Goal: Task Accomplishment & Management: Manage account settings

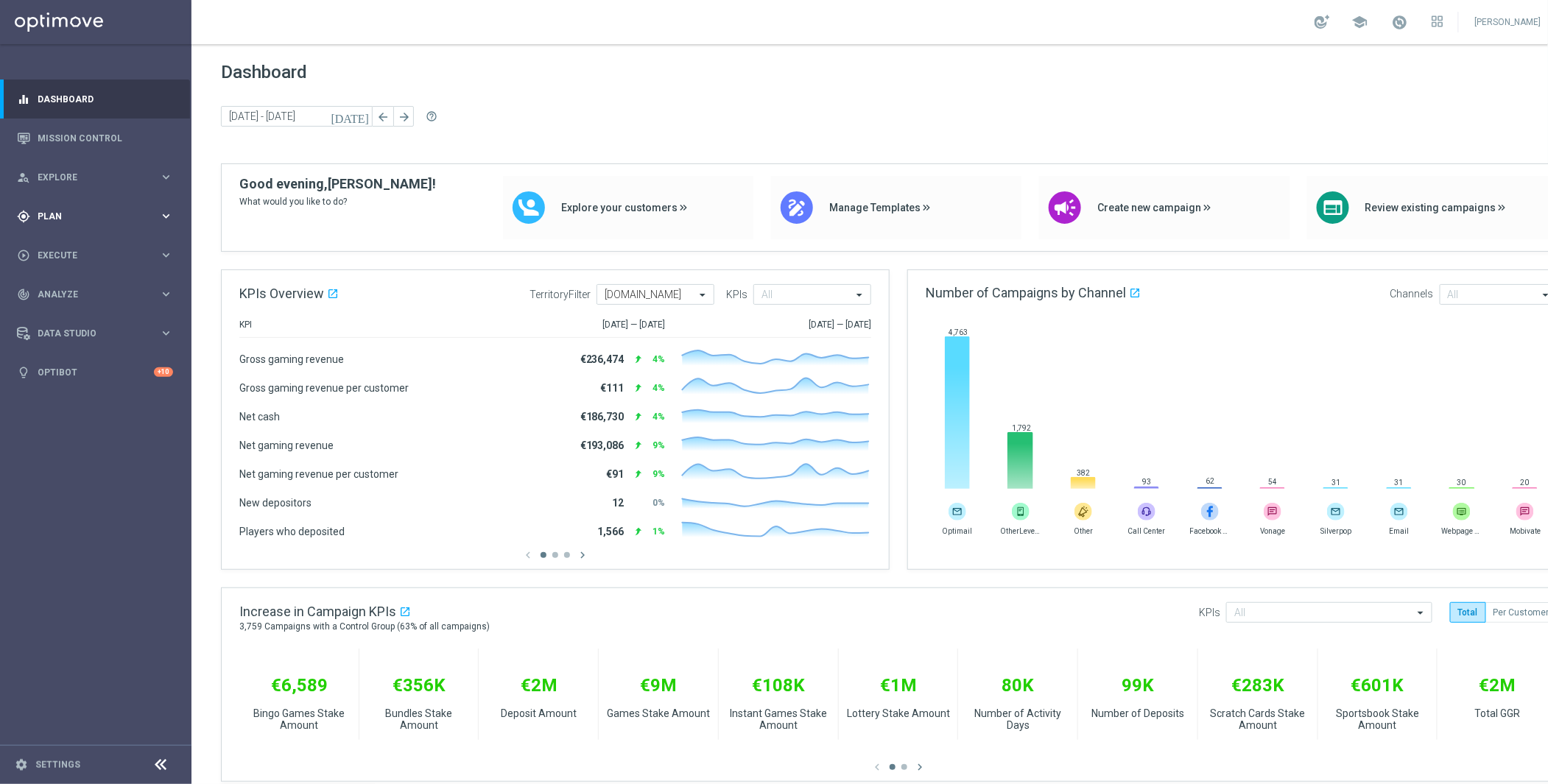
click at [67, 227] on div "gps_fixed Plan keyboard_arrow_right" at bounding box center [95, 216] width 190 height 39
click at [71, 243] on link "Target Groups" at bounding box center [96, 247] width 115 height 12
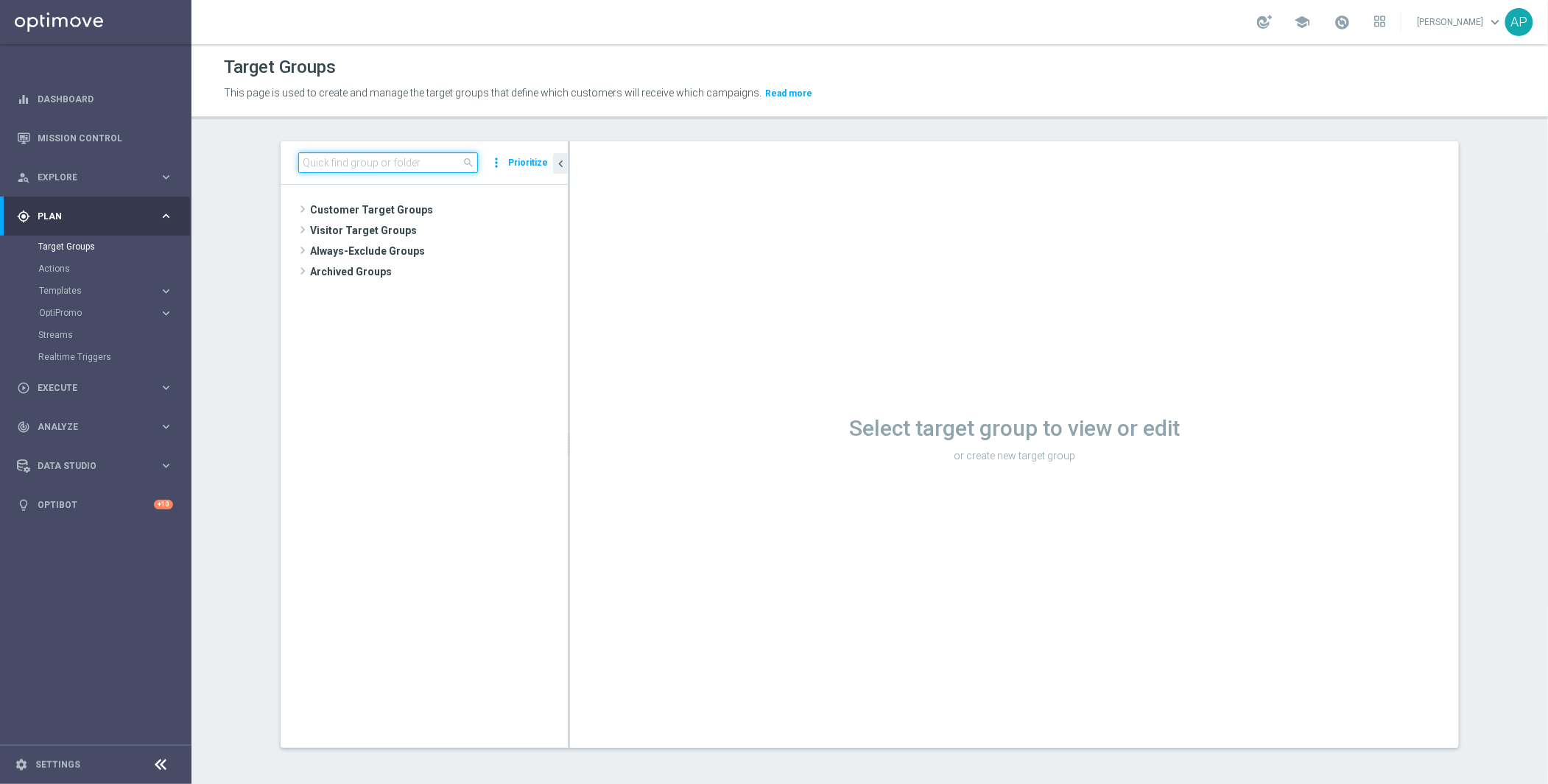
click at [366, 156] on input at bounding box center [387, 163] width 180 height 21
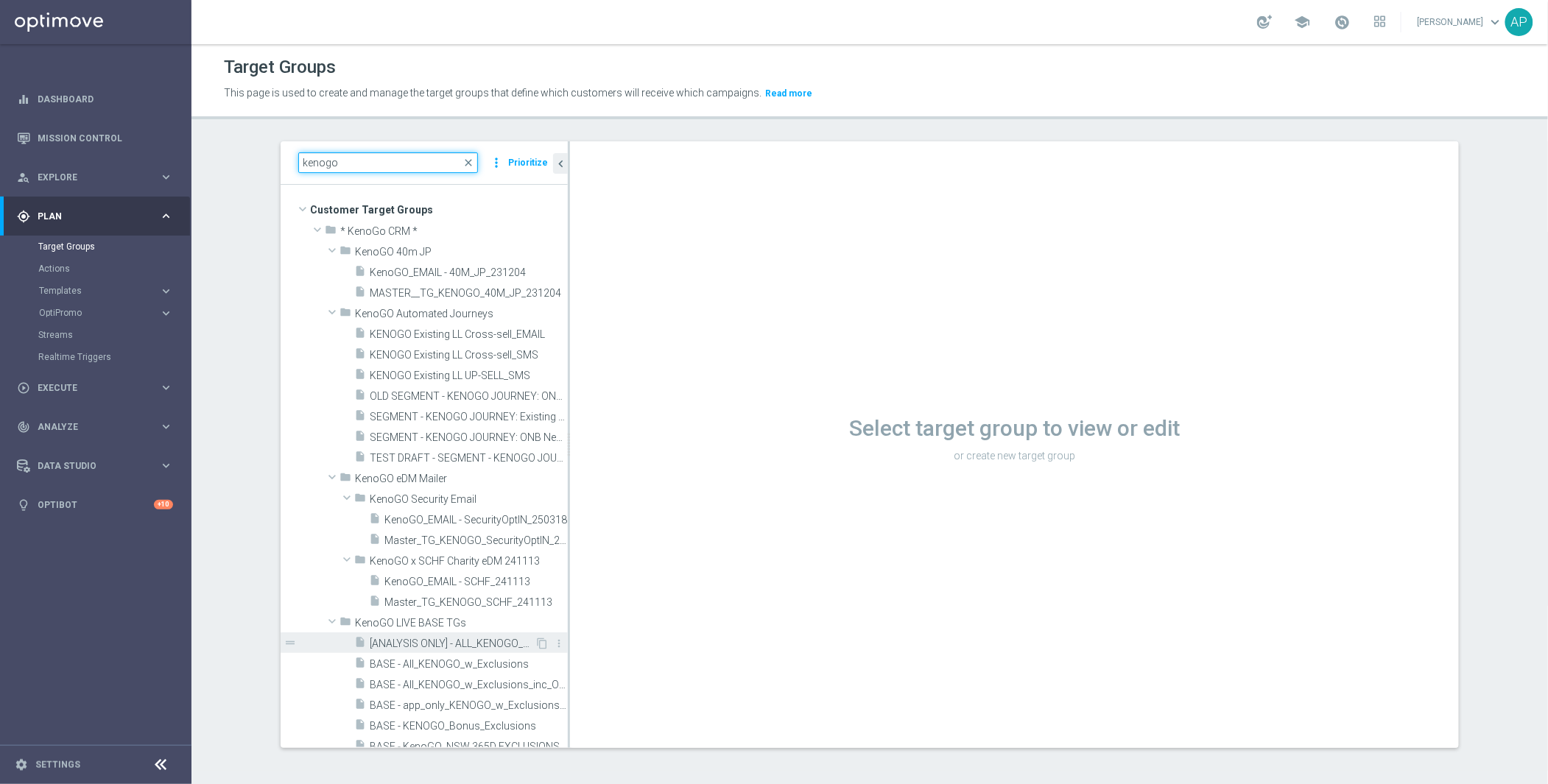
type input "kenogo"
click at [442, 635] on div "insert_drive_file [ANALYSIS ONLY] - ALL_KENOGO_PLAYERS_for_analysis" at bounding box center [444, 642] width 180 height 21
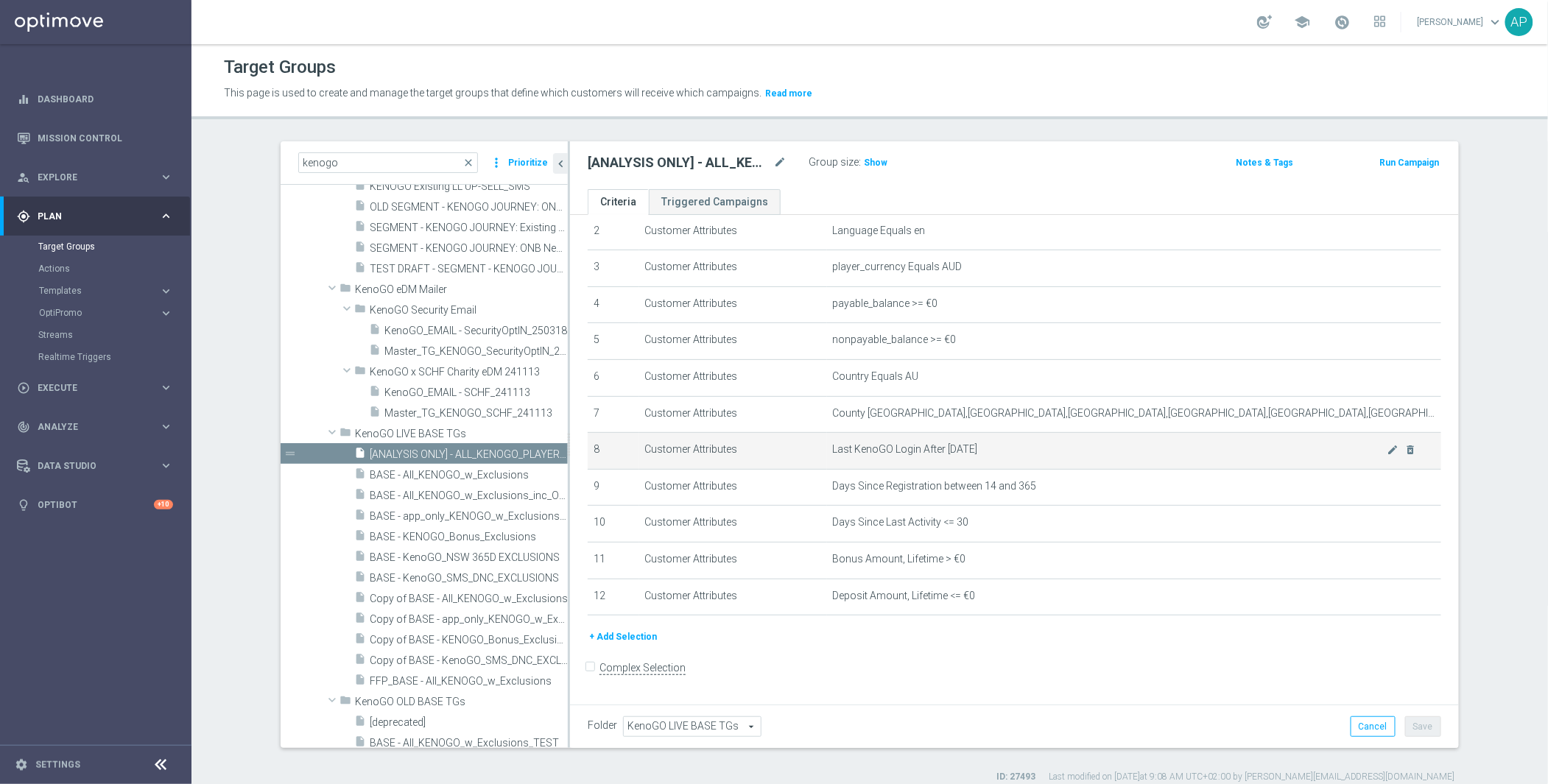
scroll to position [95, 0]
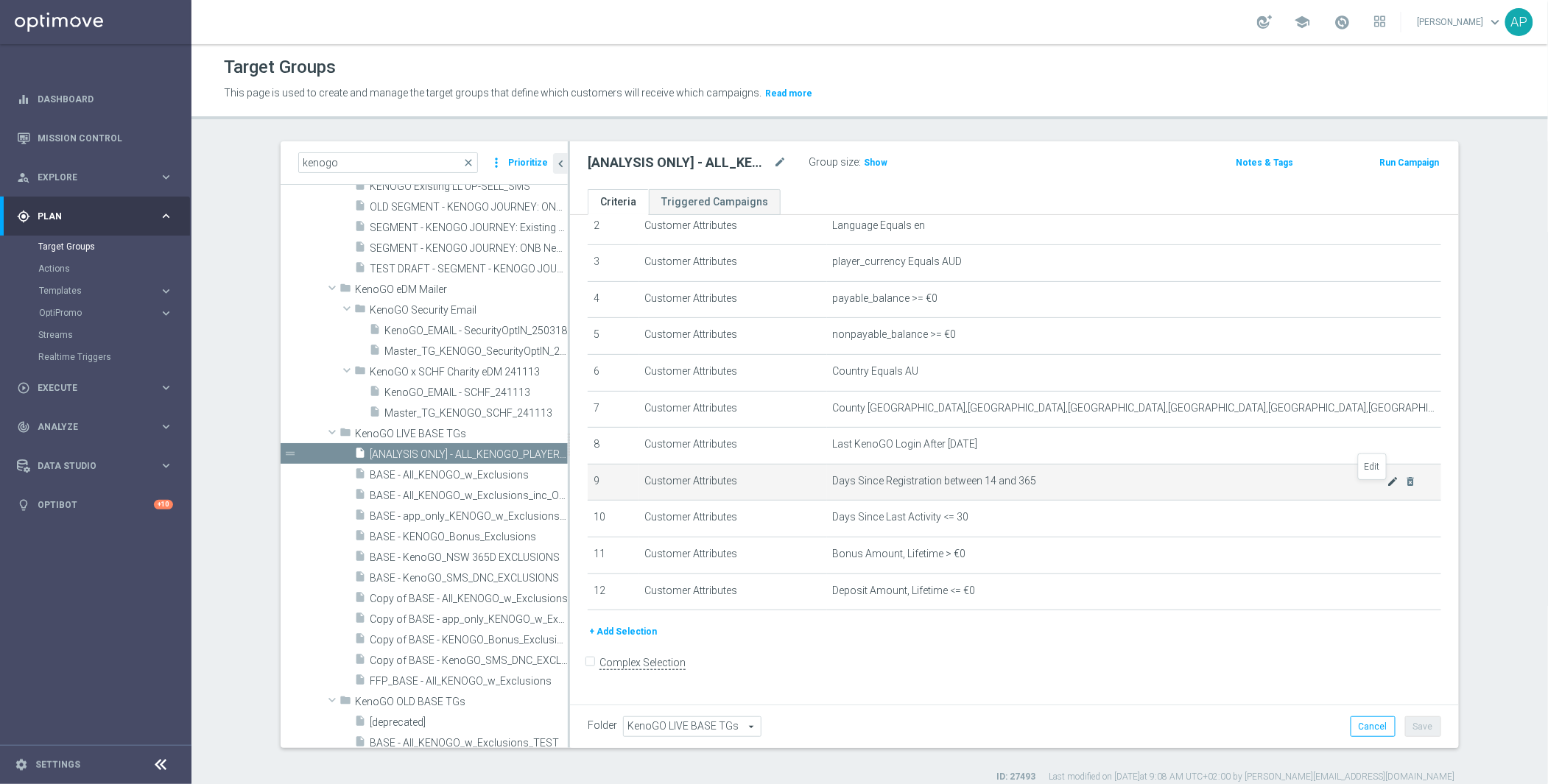
click at [1388, 488] on icon "mode_edit" at bounding box center [1393, 481] width 12 height 12
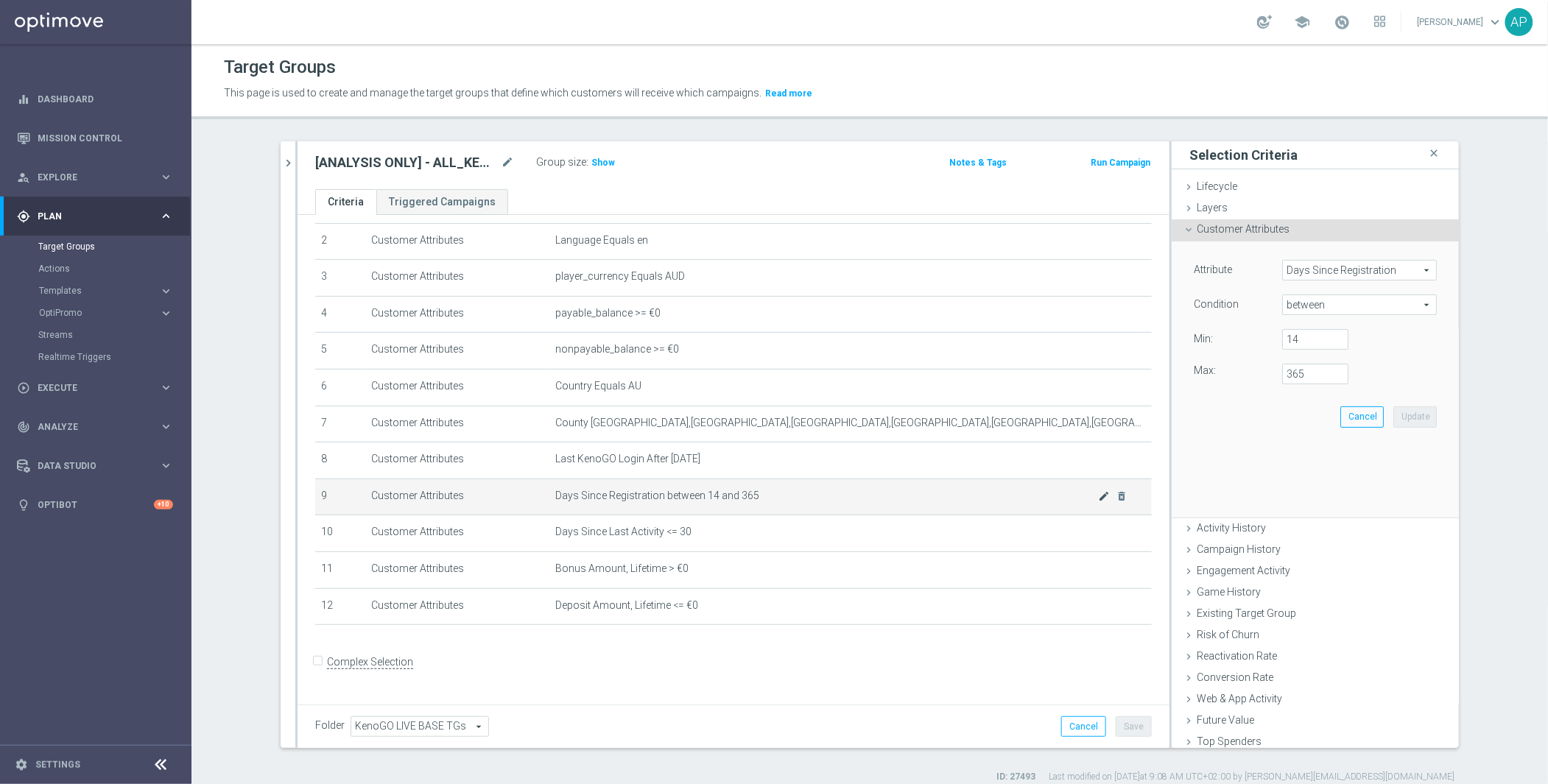
scroll to position [79, 0]
drag, startPoint x: 1302, startPoint y: 381, endPoint x: 1261, endPoint y: 372, distance: 42.0
click at [1261, 373] on div "Max: 365" at bounding box center [1315, 374] width 265 height 21
drag, startPoint x: 1269, startPoint y: 334, endPoint x: 1278, endPoint y: 346, distance: 15.0
click at [1271, 334] on div "14" at bounding box center [1315, 339] width 89 height 21
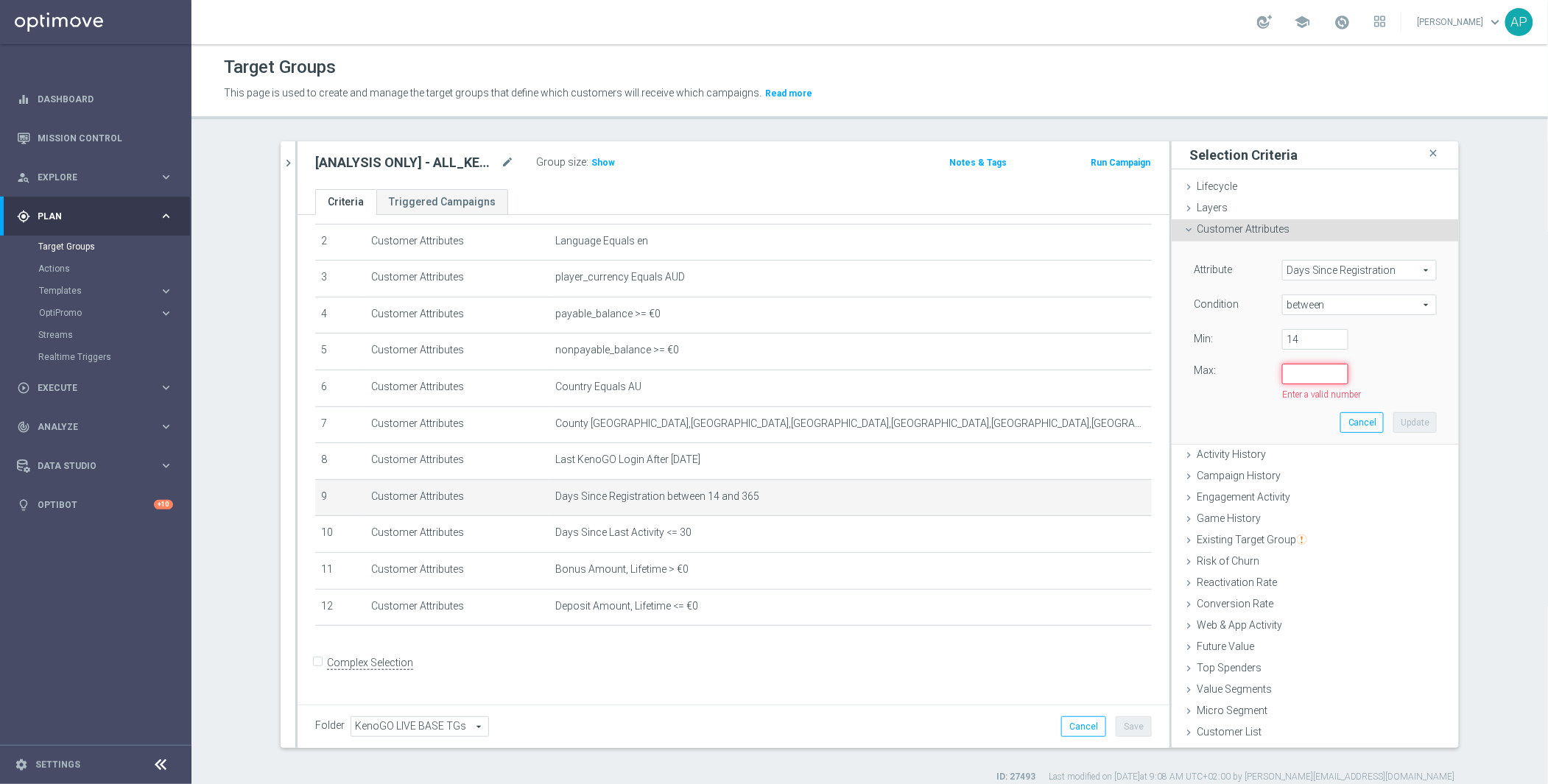
click at [1292, 373] on input "number" at bounding box center [1315, 374] width 66 height 21
type input "7"
drag, startPoint x: 1299, startPoint y: 345, endPoint x: 1275, endPoint y: 343, distance: 24.1
click at [1282, 343] on input "14" at bounding box center [1315, 339] width 66 height 21
type input "0"
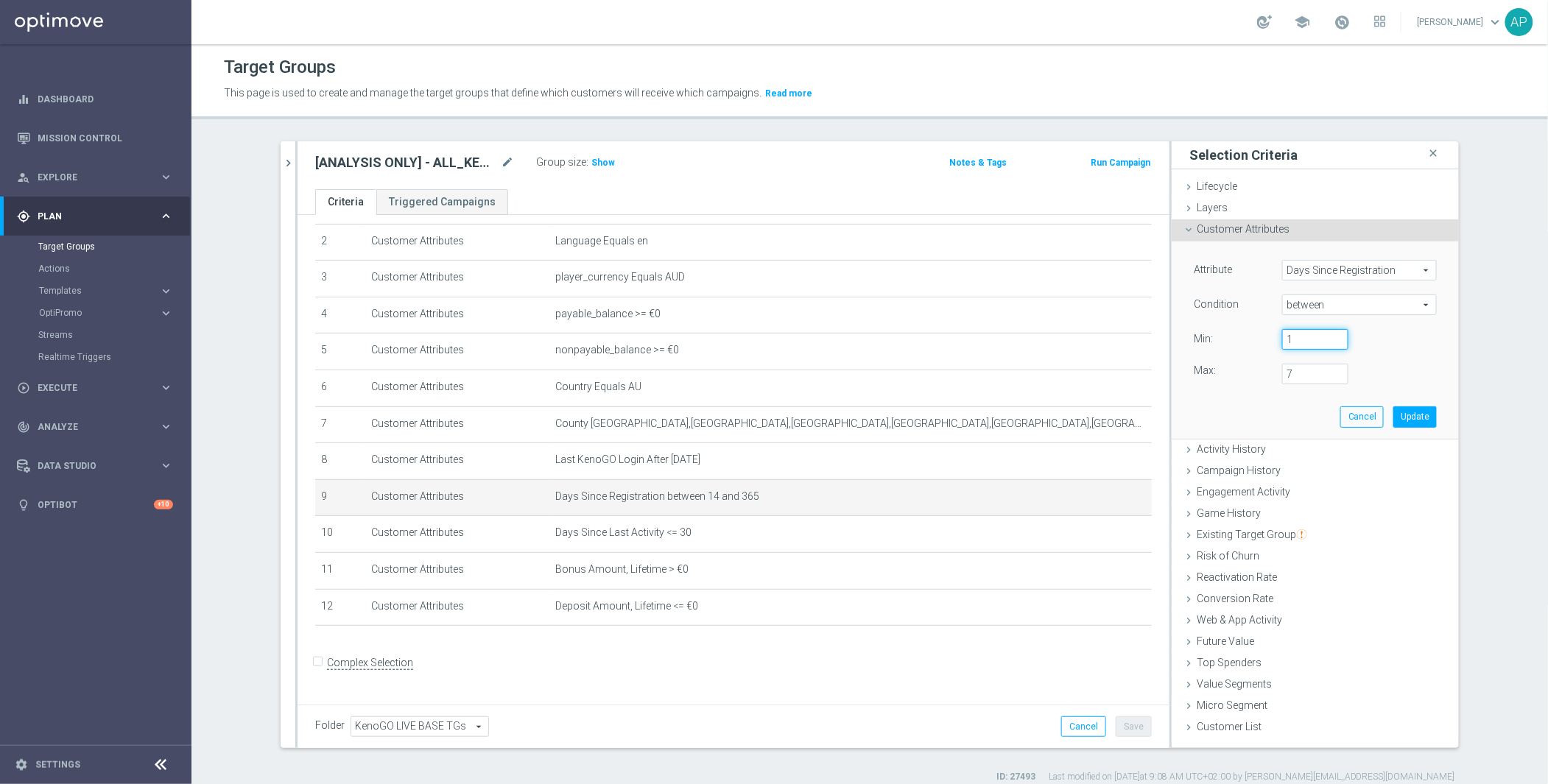
type input "1"
click at [1356, 357] on div "Attribute Days Since Registration Days Since Registration arrow_drop_down searc…" at bounding box center [1315, 322] width 243 height 124
click at [1393, 412] on button "Update" at bounding box center [1415, 417] width 44 height 21
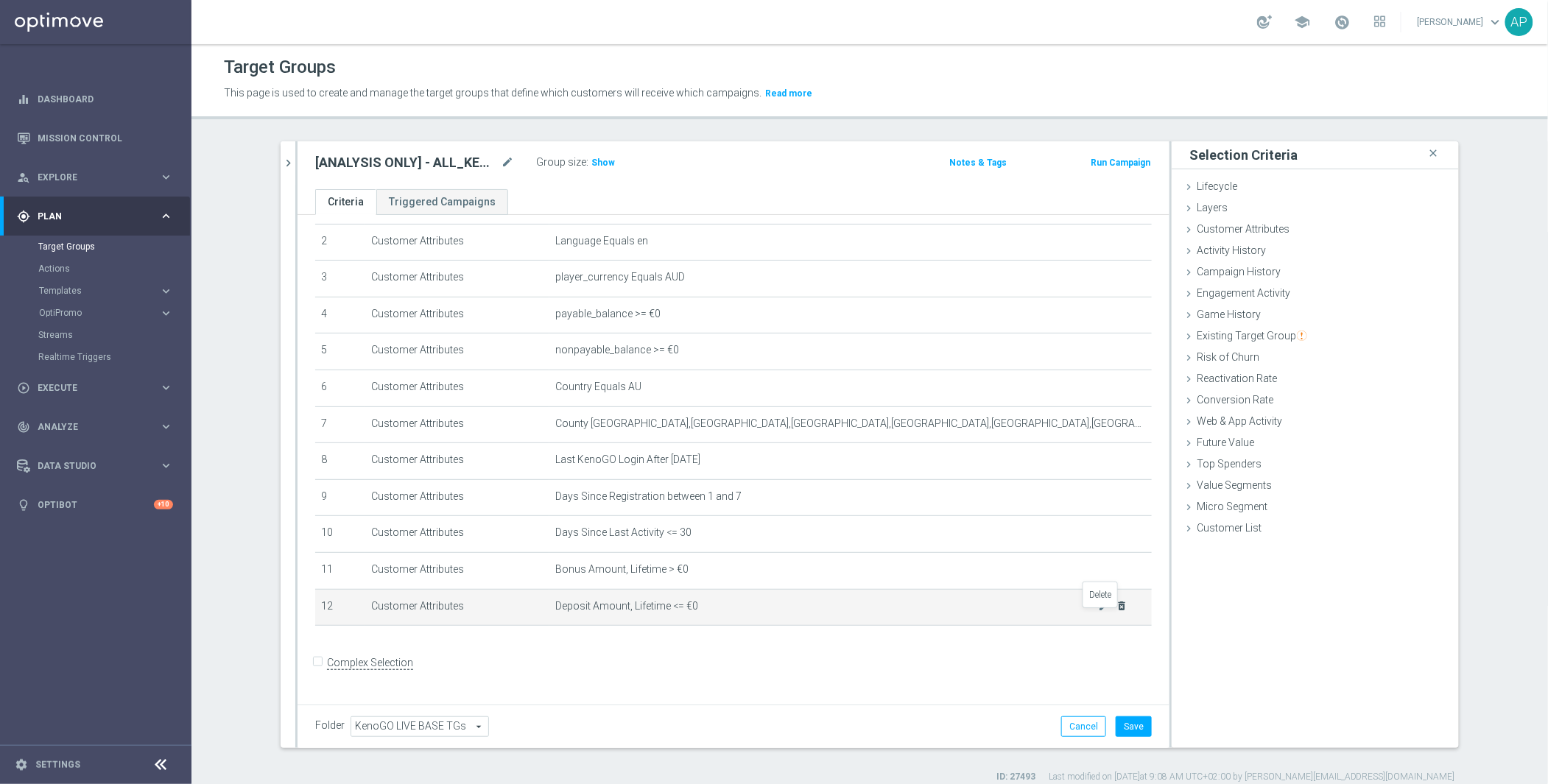
click at [1116, 612] on icon "delete_forever" at bounding box center [1122, 606] width 12 height 12
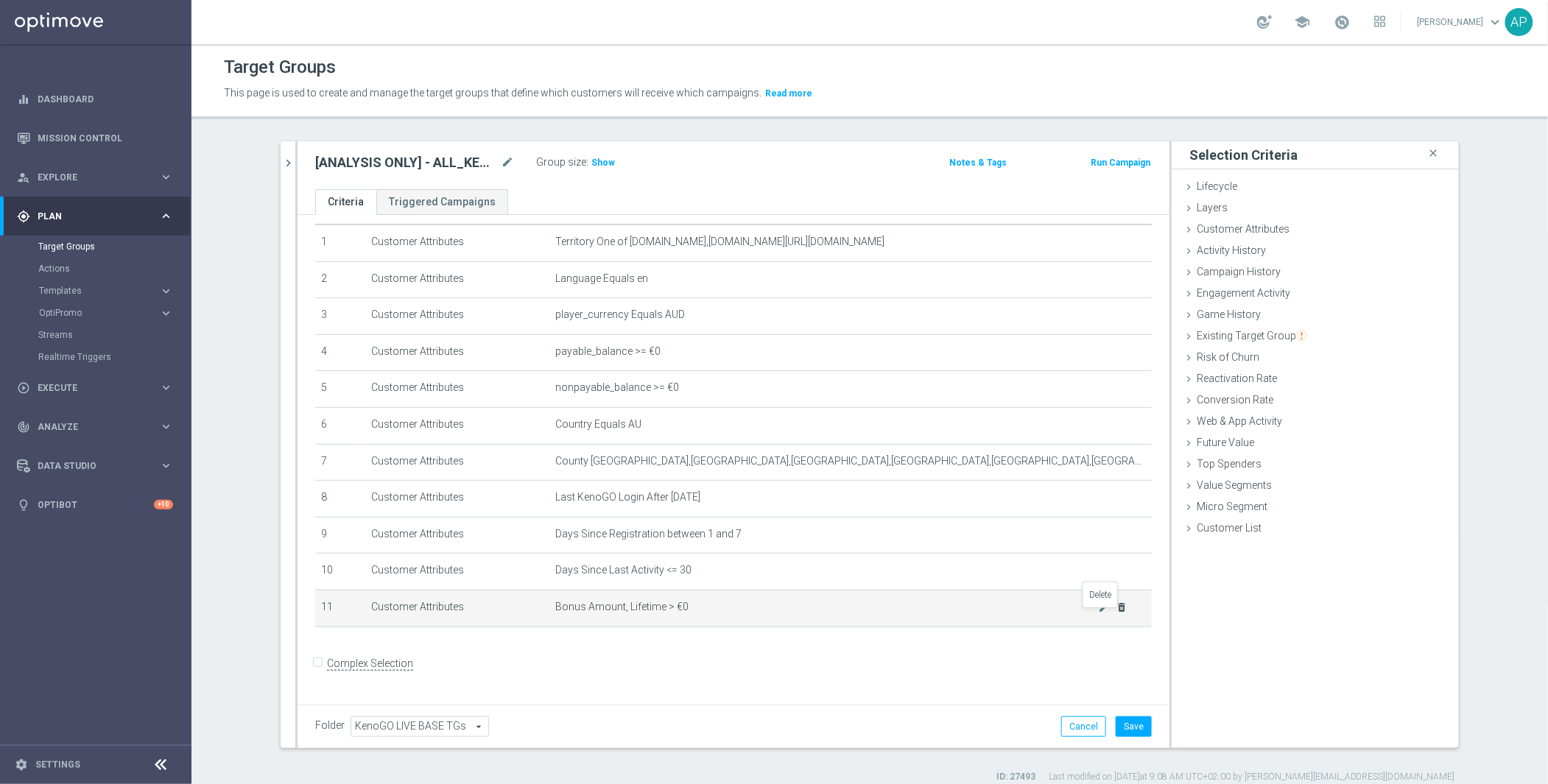
click at [1116, 613] on icon "delete_forever" at bounding box center [1122, 607] width 12 height 12
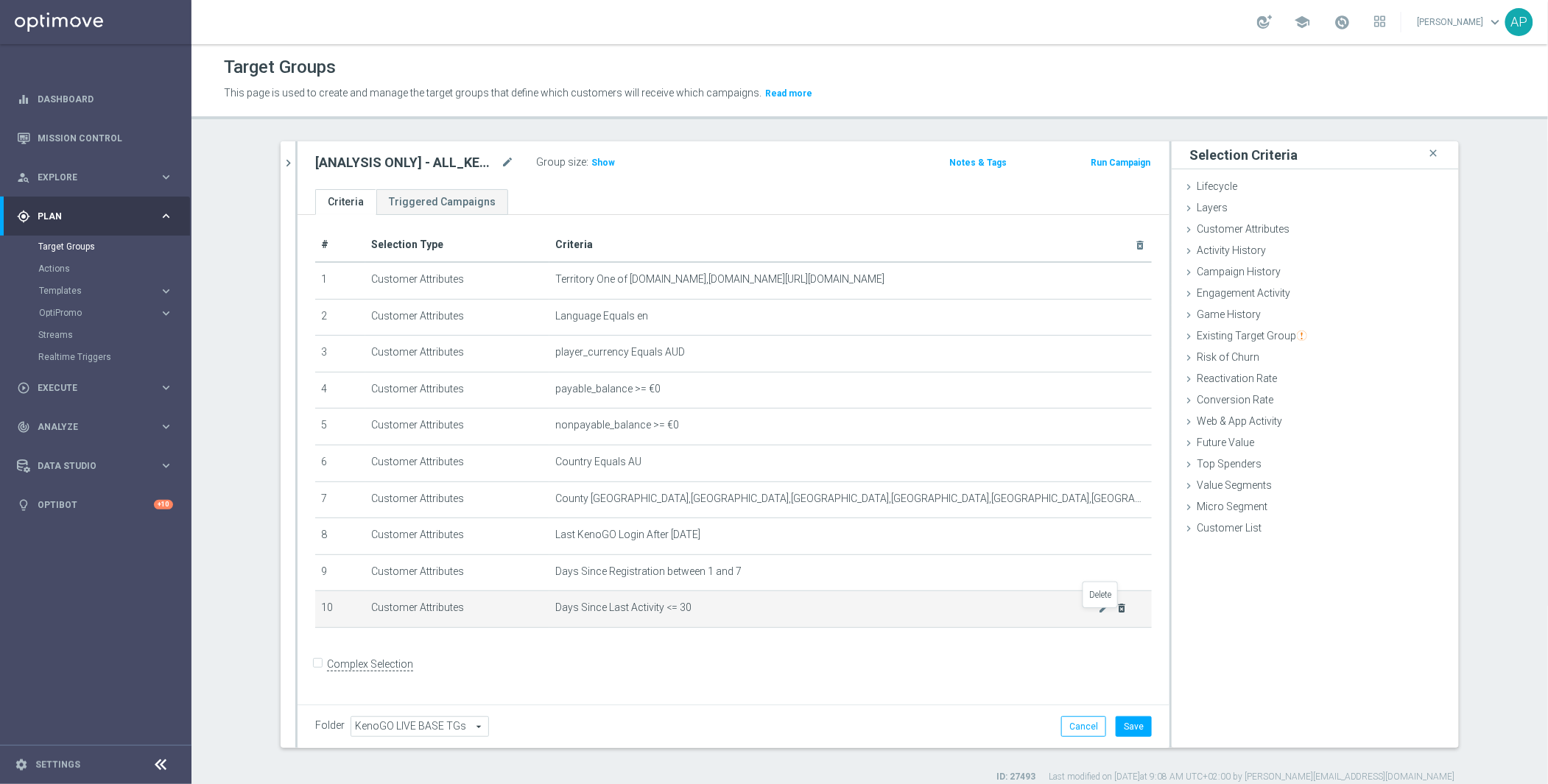
click at [1116, 614] on icon "delete_forever" at bounding box center [1122, 608] width 12 height 12
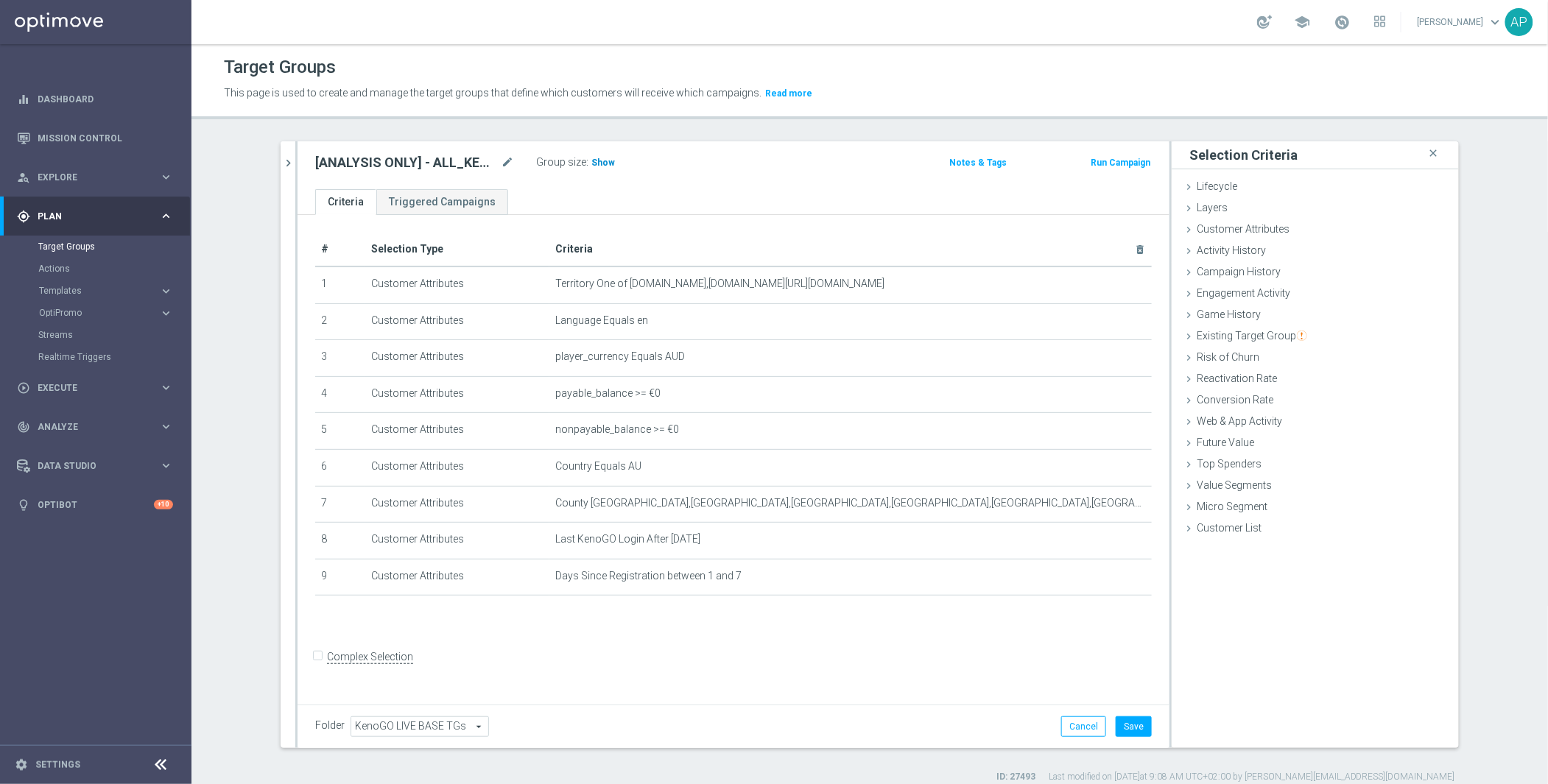
click at [600, 162] on span "Show" at bounding box center [603, 163] width 23 height 10
click at [1118, 730] on button "Save" at bounding box center [1133, 726] width 36 height 21
click at [596, 161] on span "2,468" at bounding box center [604, 165] width 26 height 14
click at [592, 159] on span "2,468" at bounding box center [604, 165] width 26 height 14
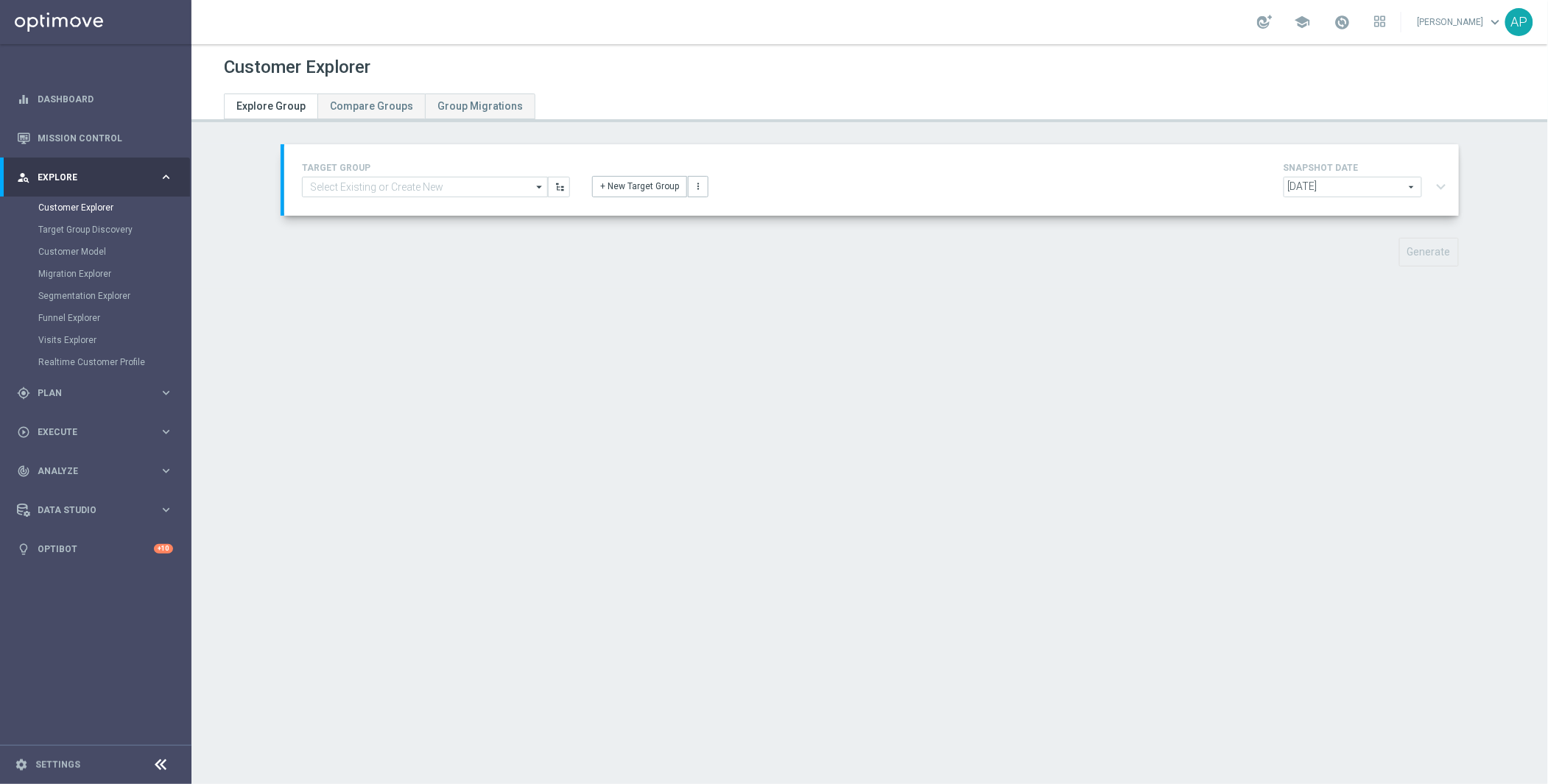
type input "[ANALYSIS ONLY] - ALL_KENOGO_PLAYERS_for_analysis"
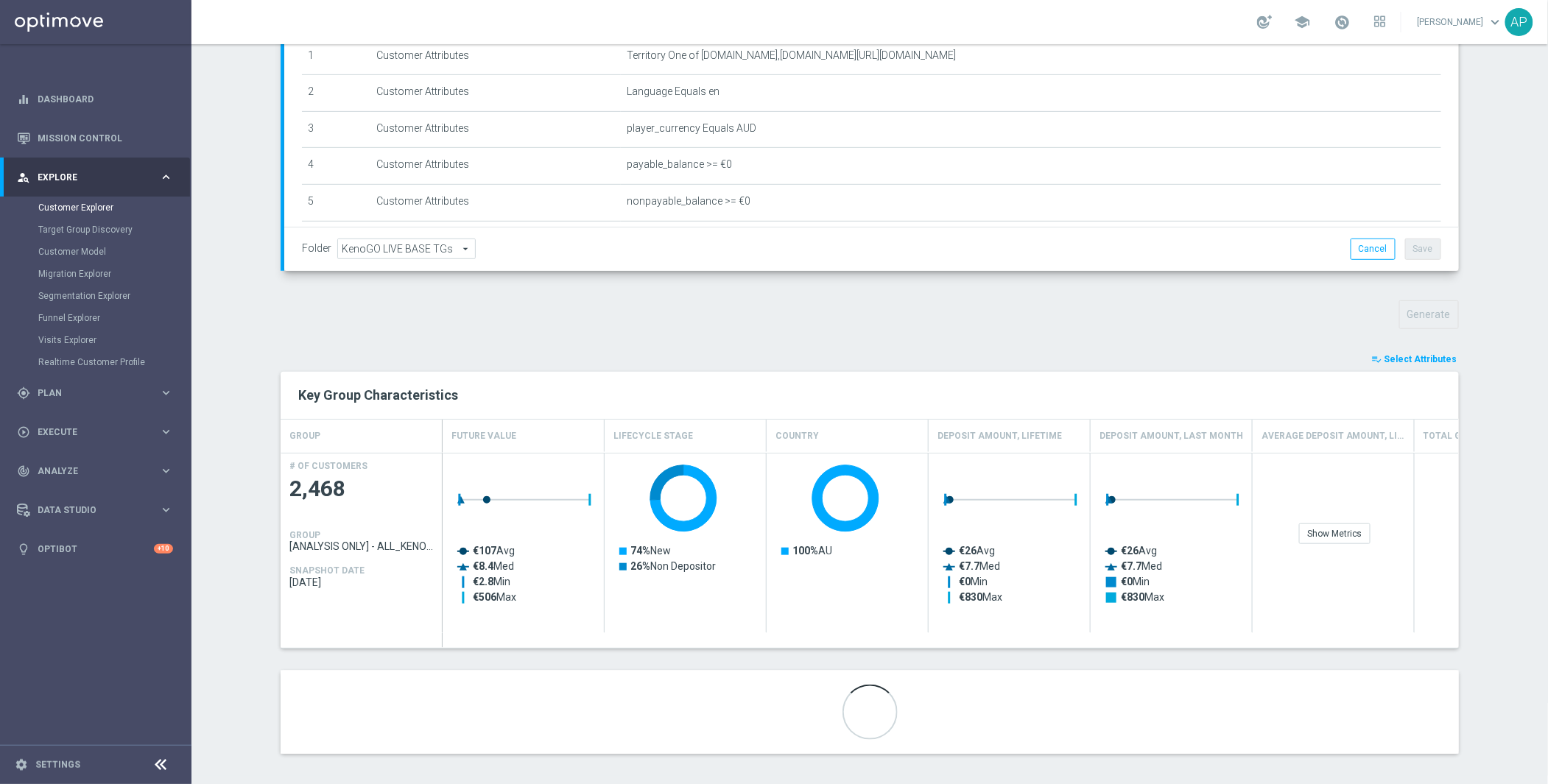
scroll to position [285, 0]
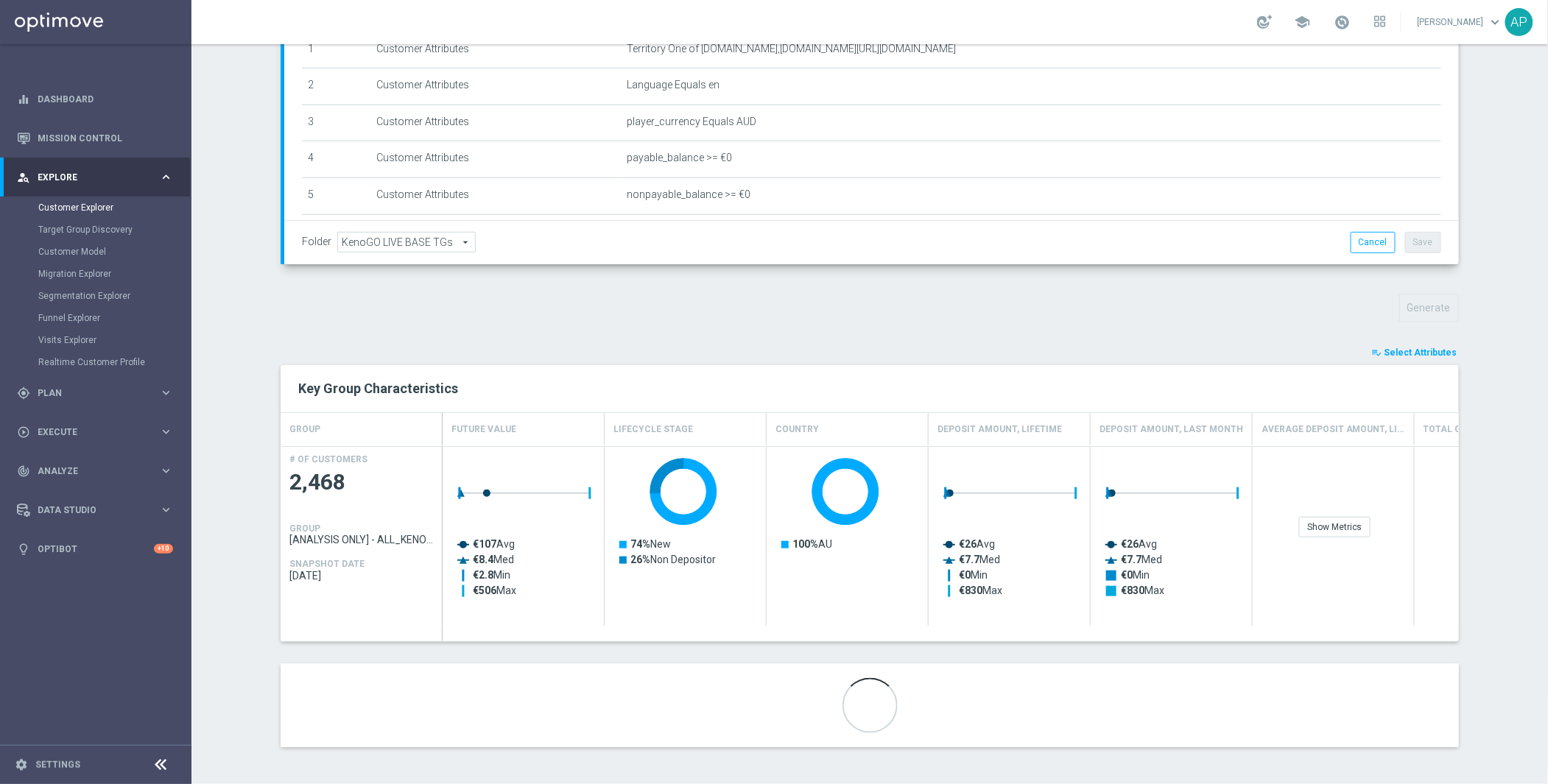
click at [1427, 352] on span "Select Attributes" at bounding box center [1421, 352] width 73 height 10
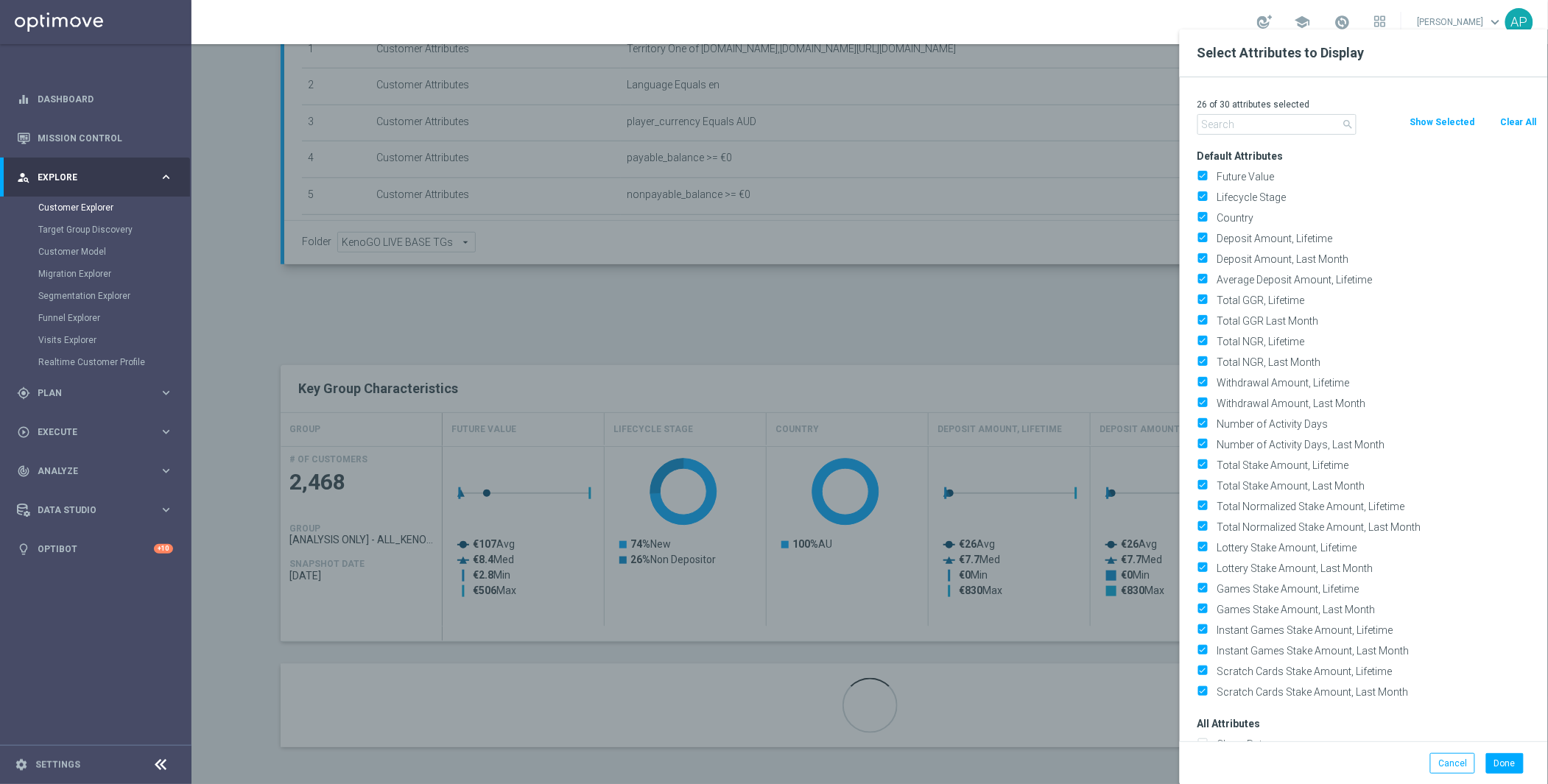
click at [1503, 124] on button "Clear All" at bounding box center [1518, 122] width 39 height 16
checkbox input "false"
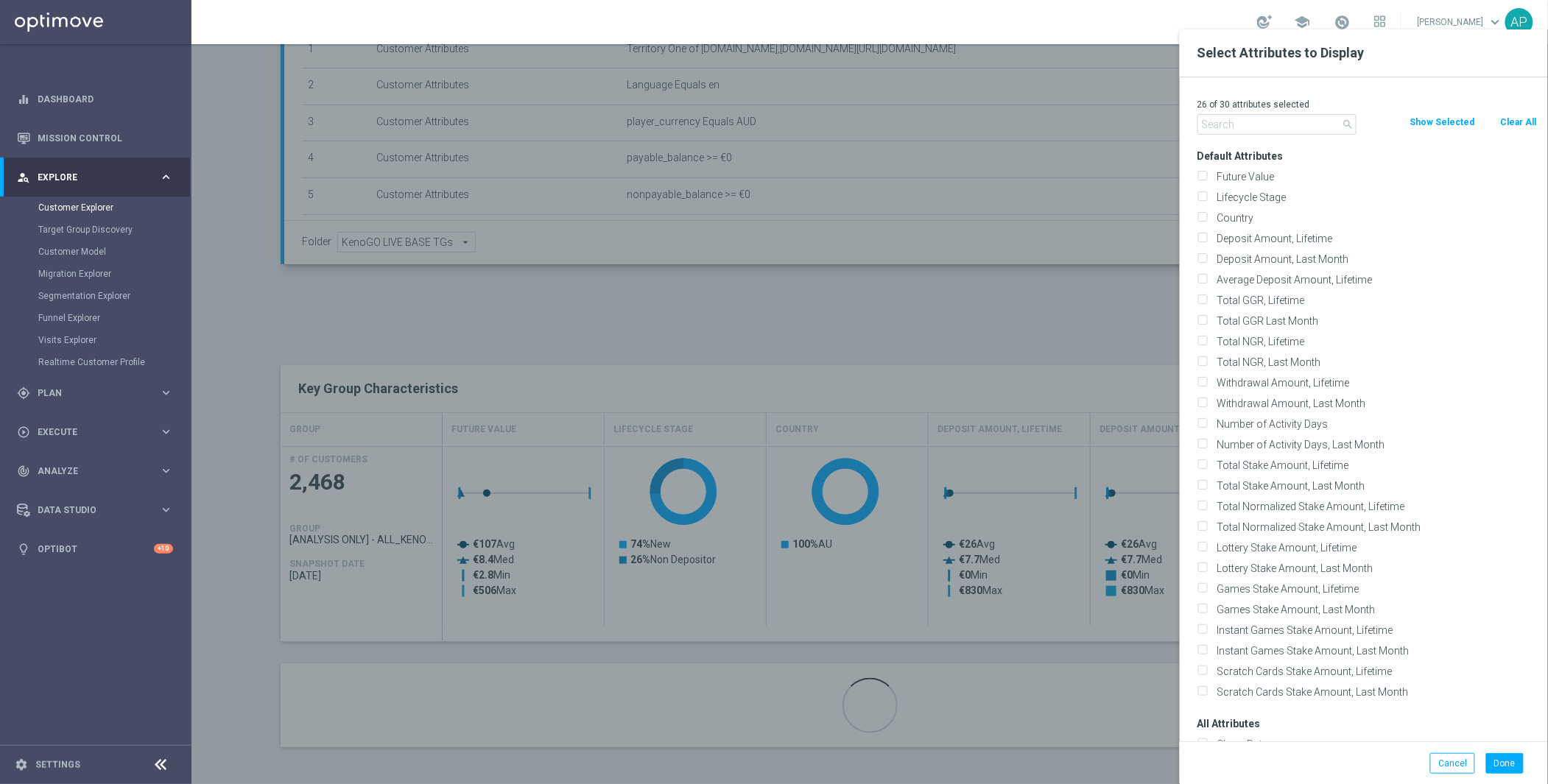
checkbox input "false"
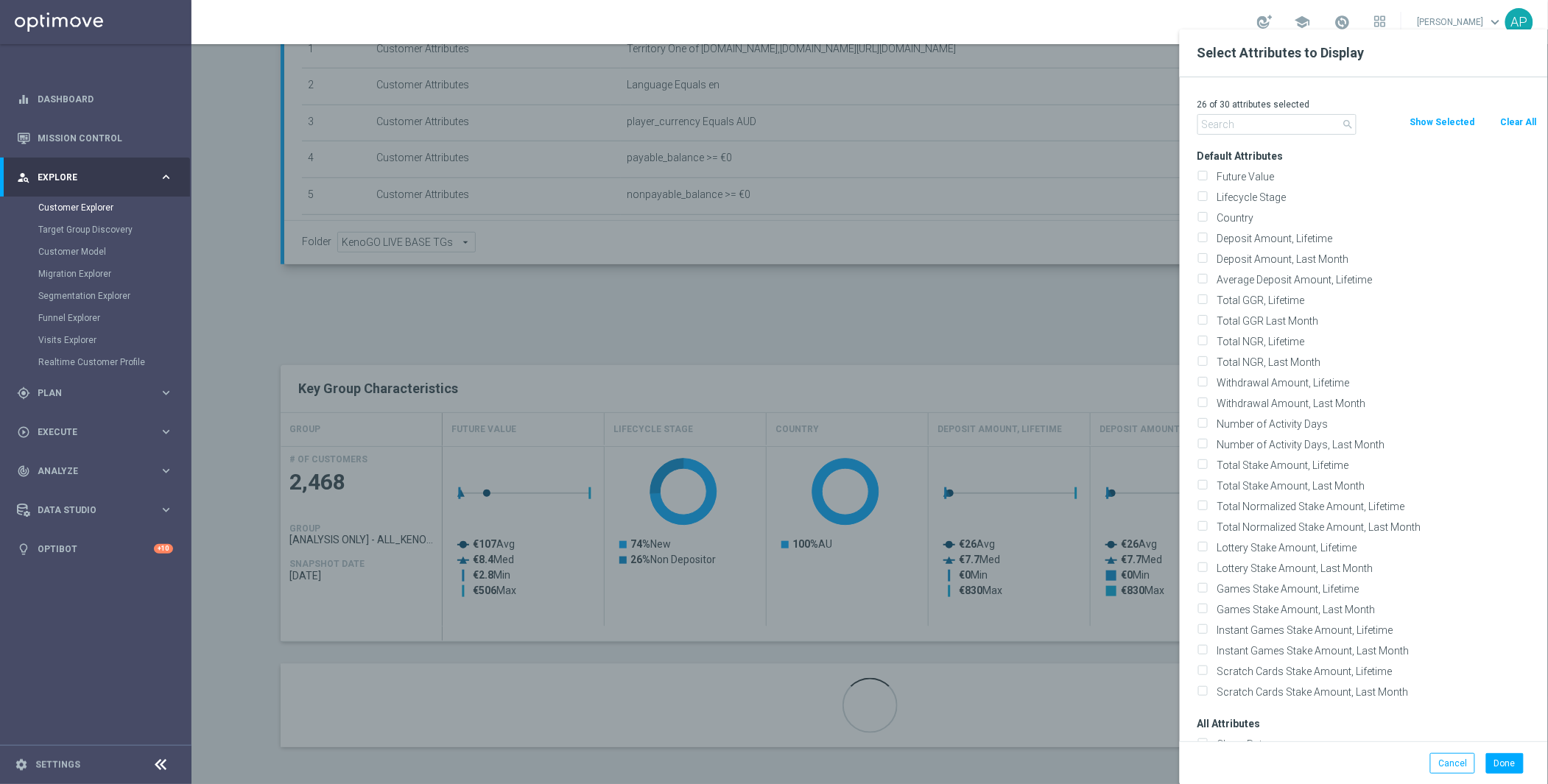
checkbox input "false"
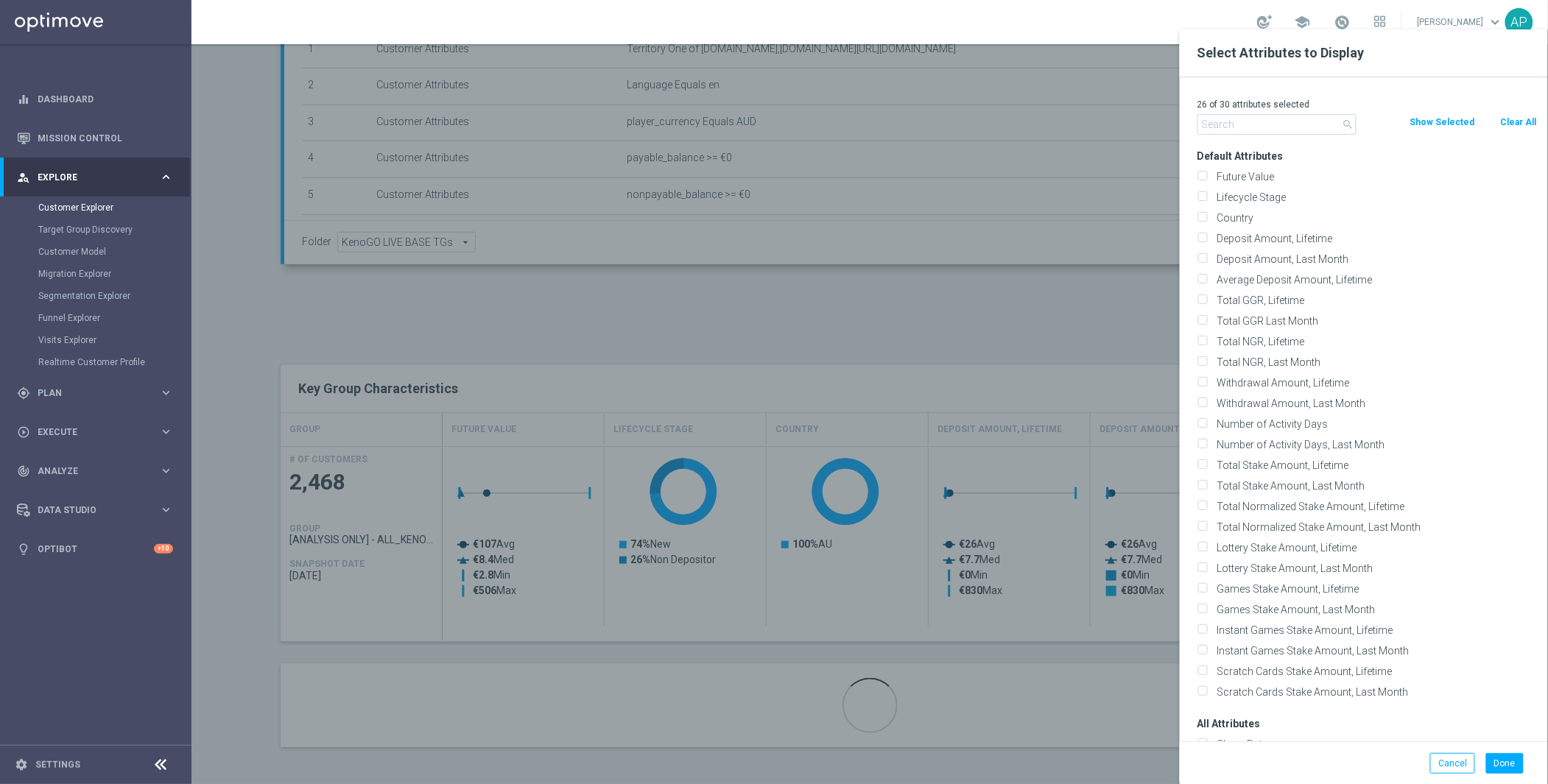
checkbox input "false"
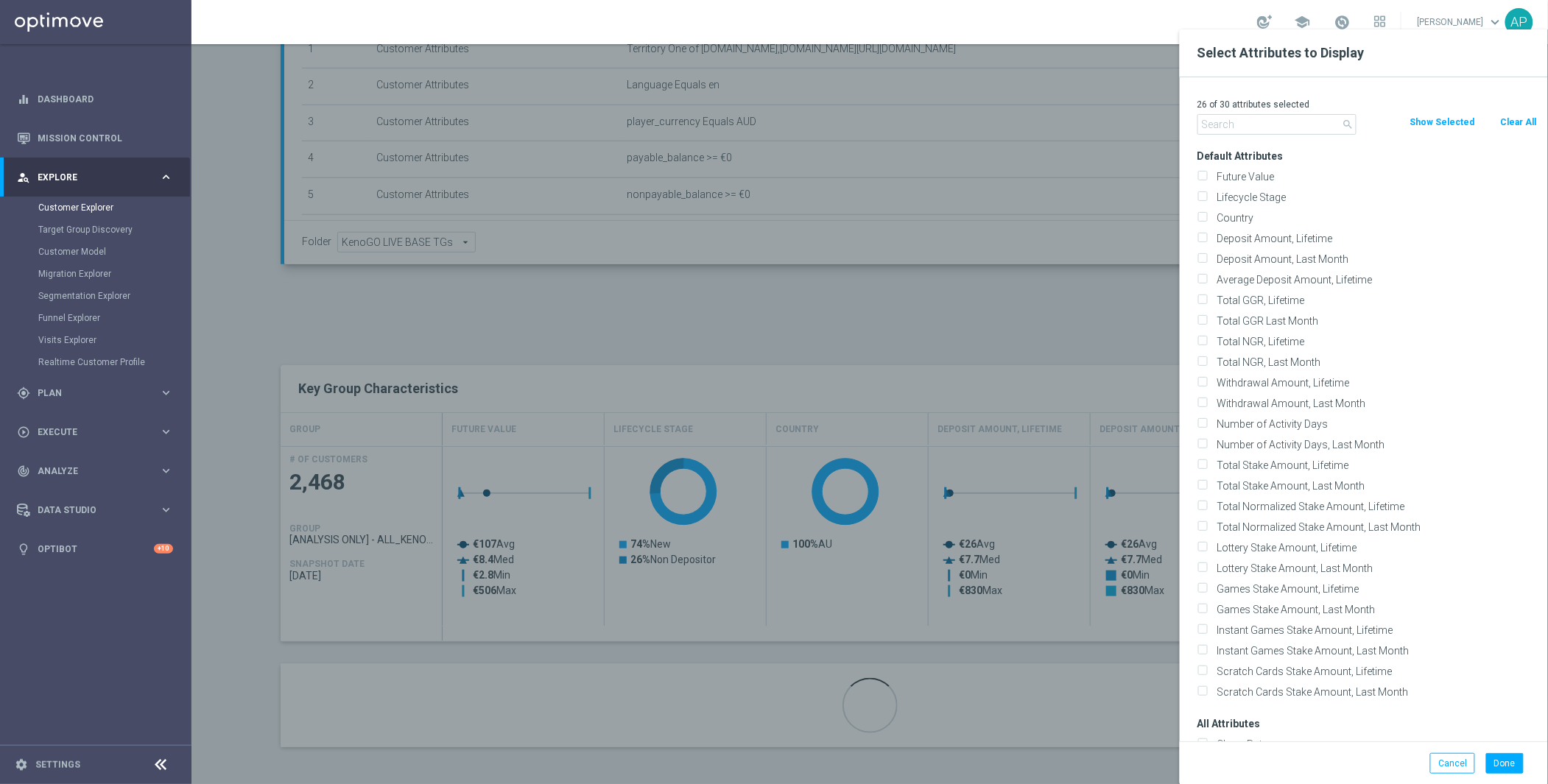
checkbox input "false"
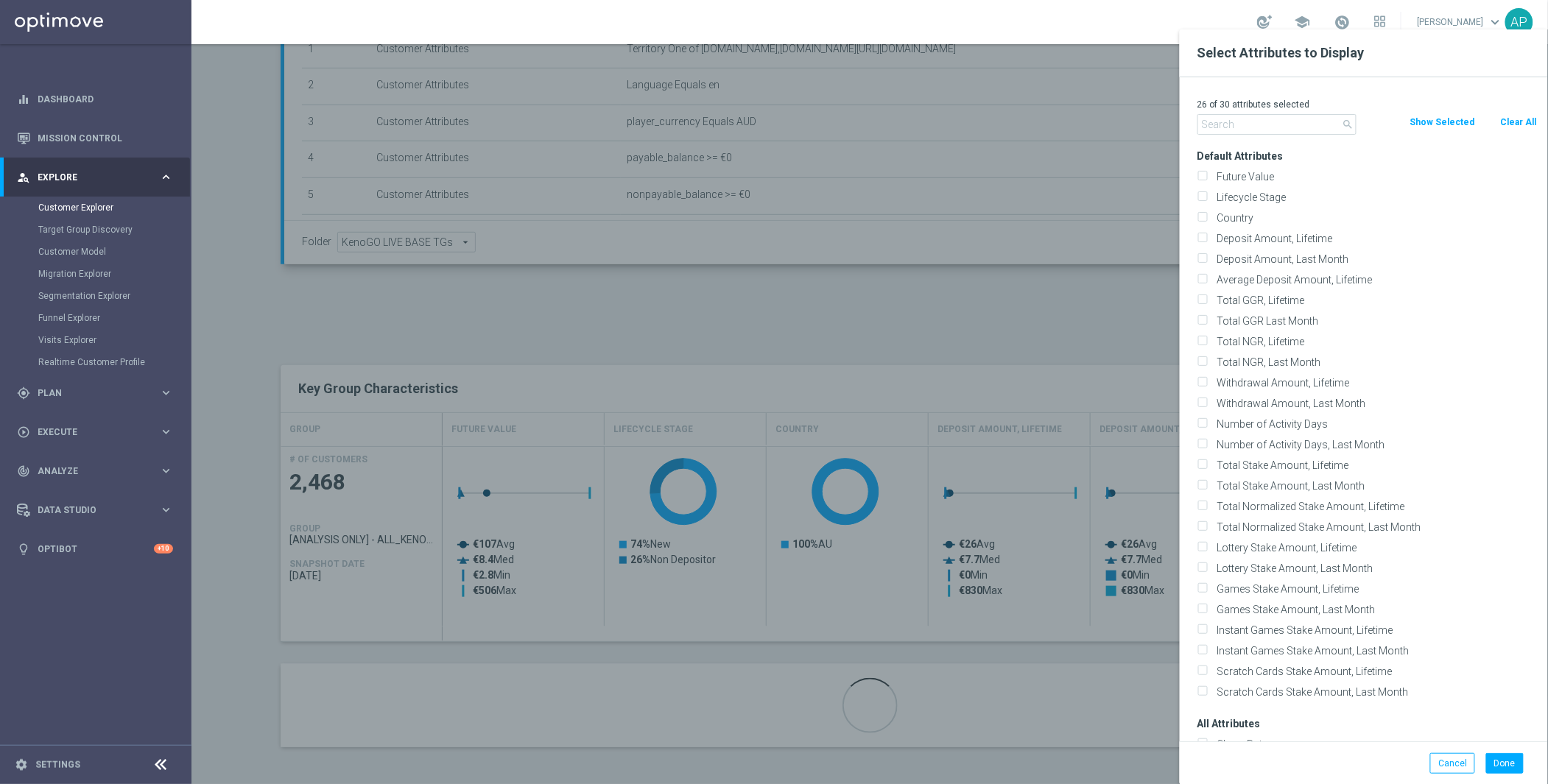
checkbox input "false"
click at [1300, 119] on input "text" at bounding box center [1277, 124] width 159 height 21
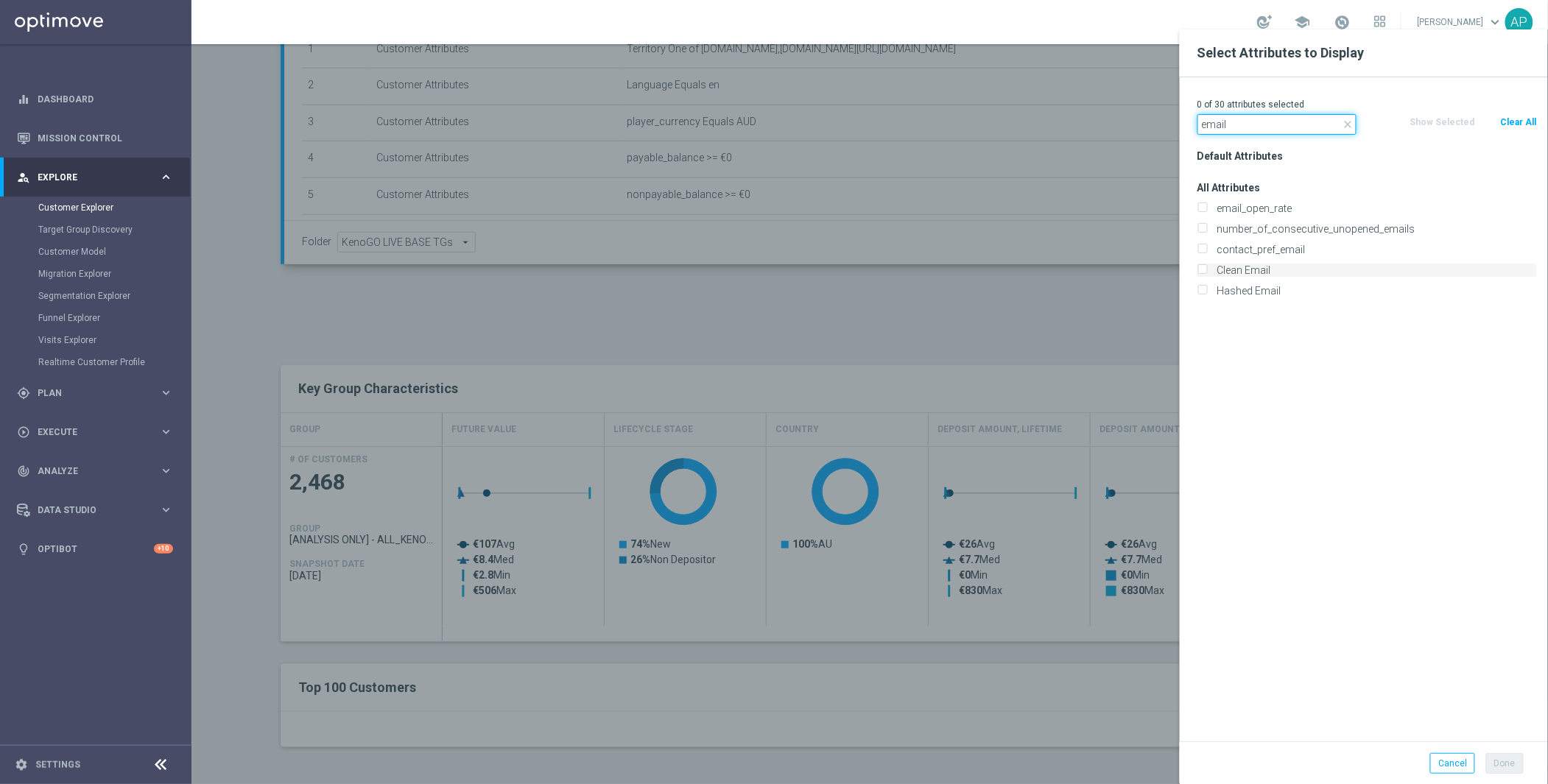
type input "email"
click at [1261, 266] on label "Clean Email" at bounding box center [1375, 270] width 325 height 13
click at [1207, 268] on input "Clean Email" at bounding box center [1203, 272] width 9 height 9
checkbox input "true"
click at [1518, 766] on button "Done" at bounding box center [1505, 764] width 37 height 21
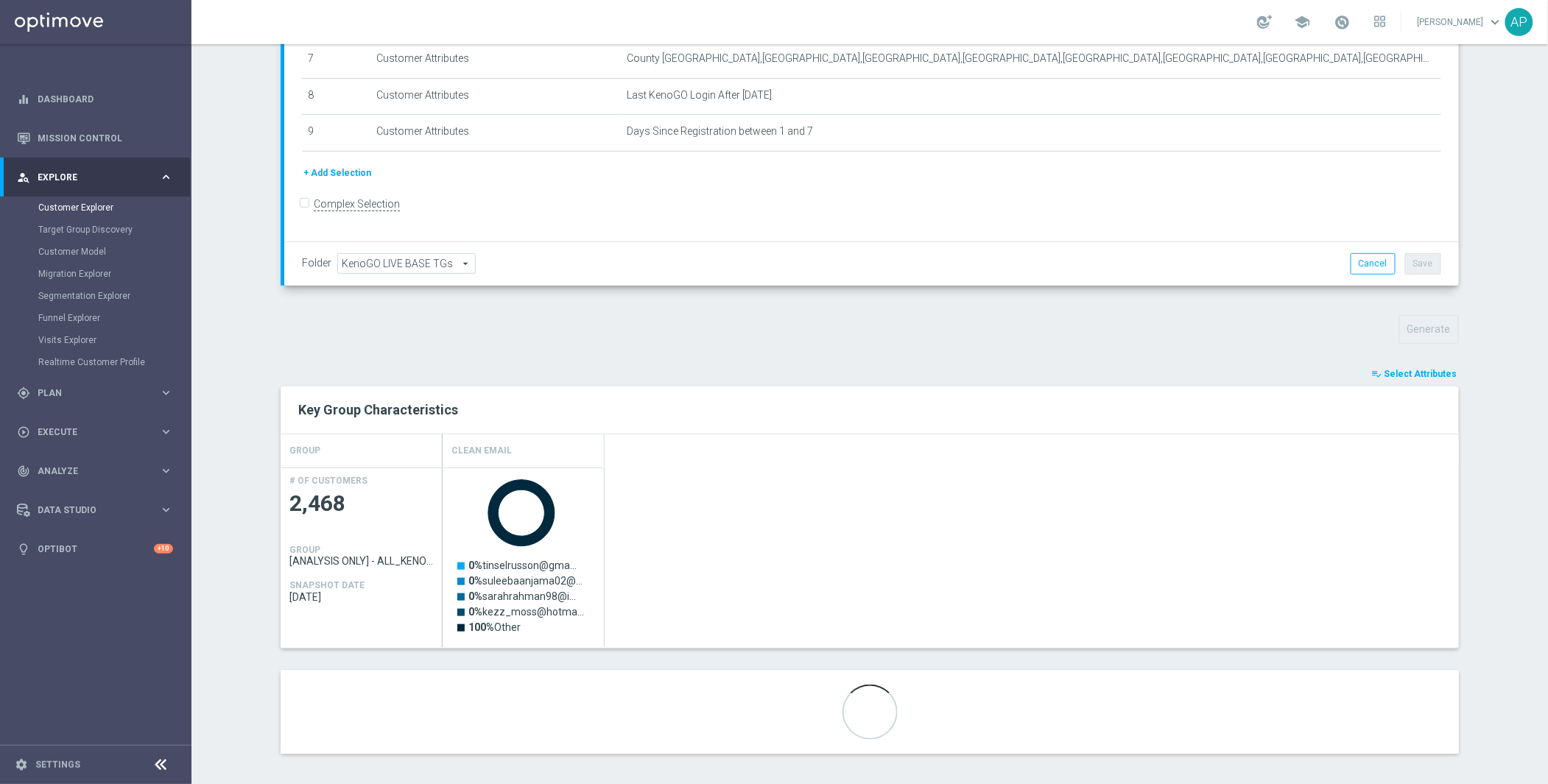
scroll to position [271, 0]
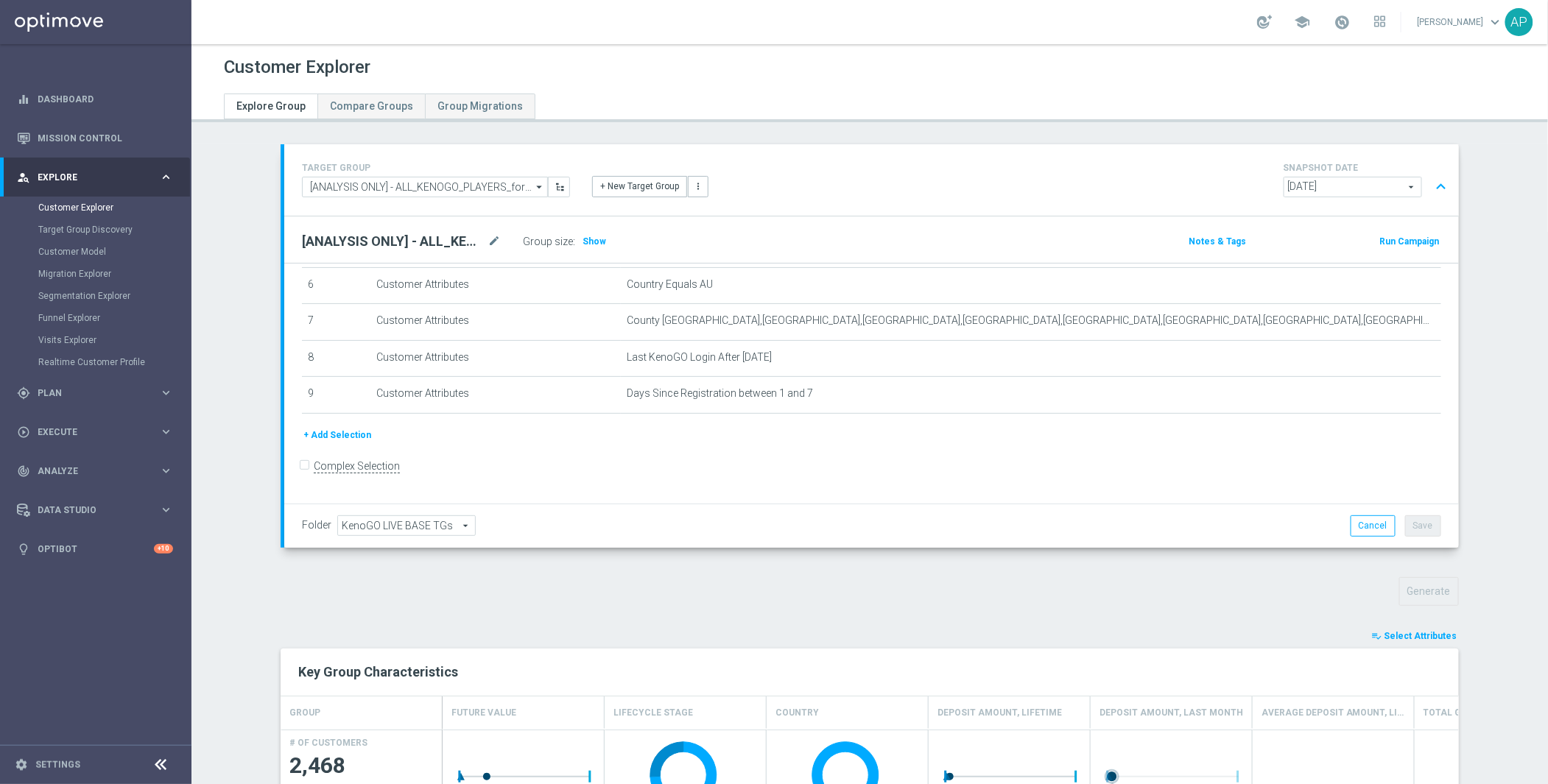
scroll to position [285, 0]
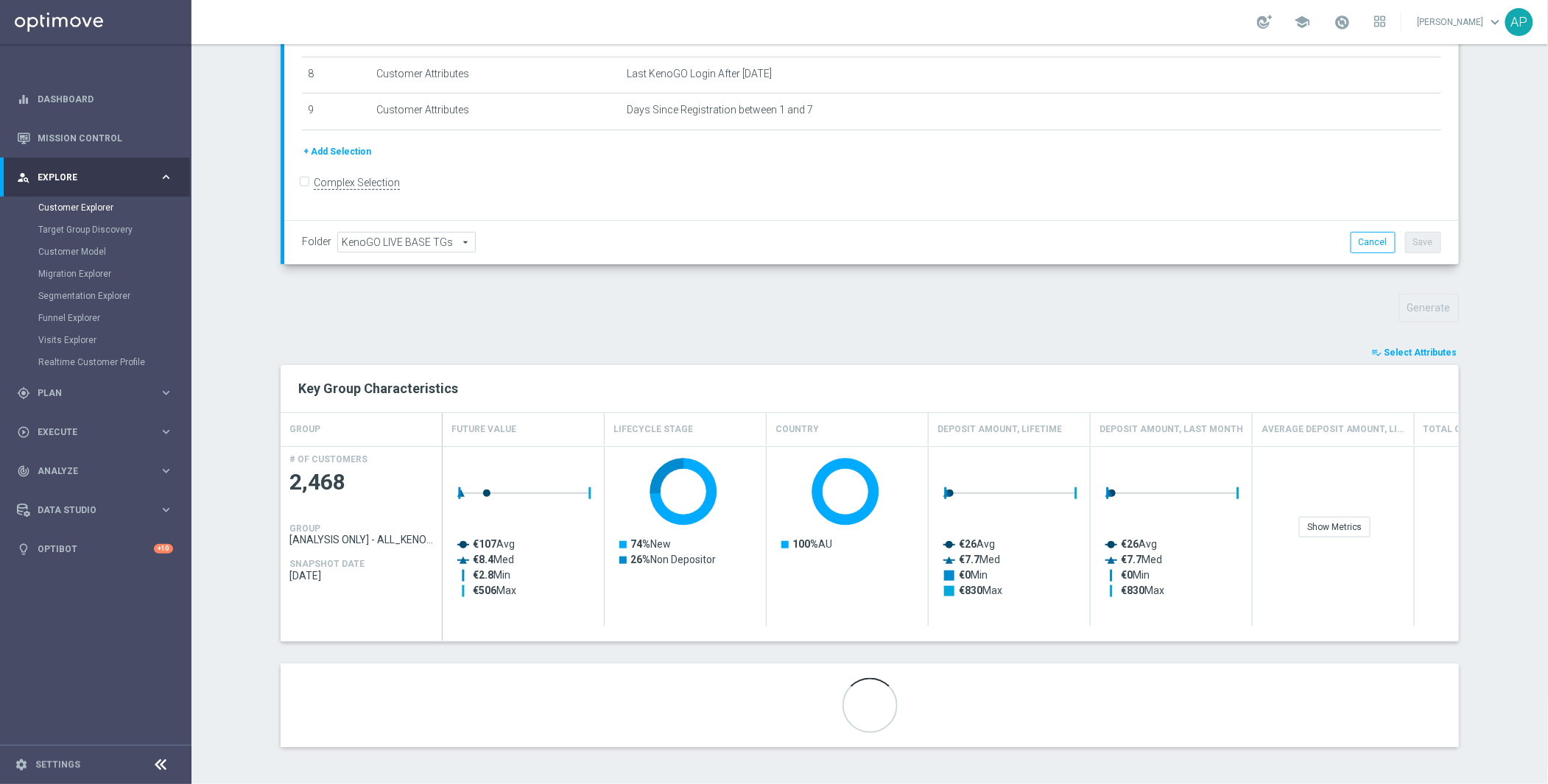
click at [1432, 353] on span "Select Attributes" at bounding box center [1421, 352] width 73 height 10
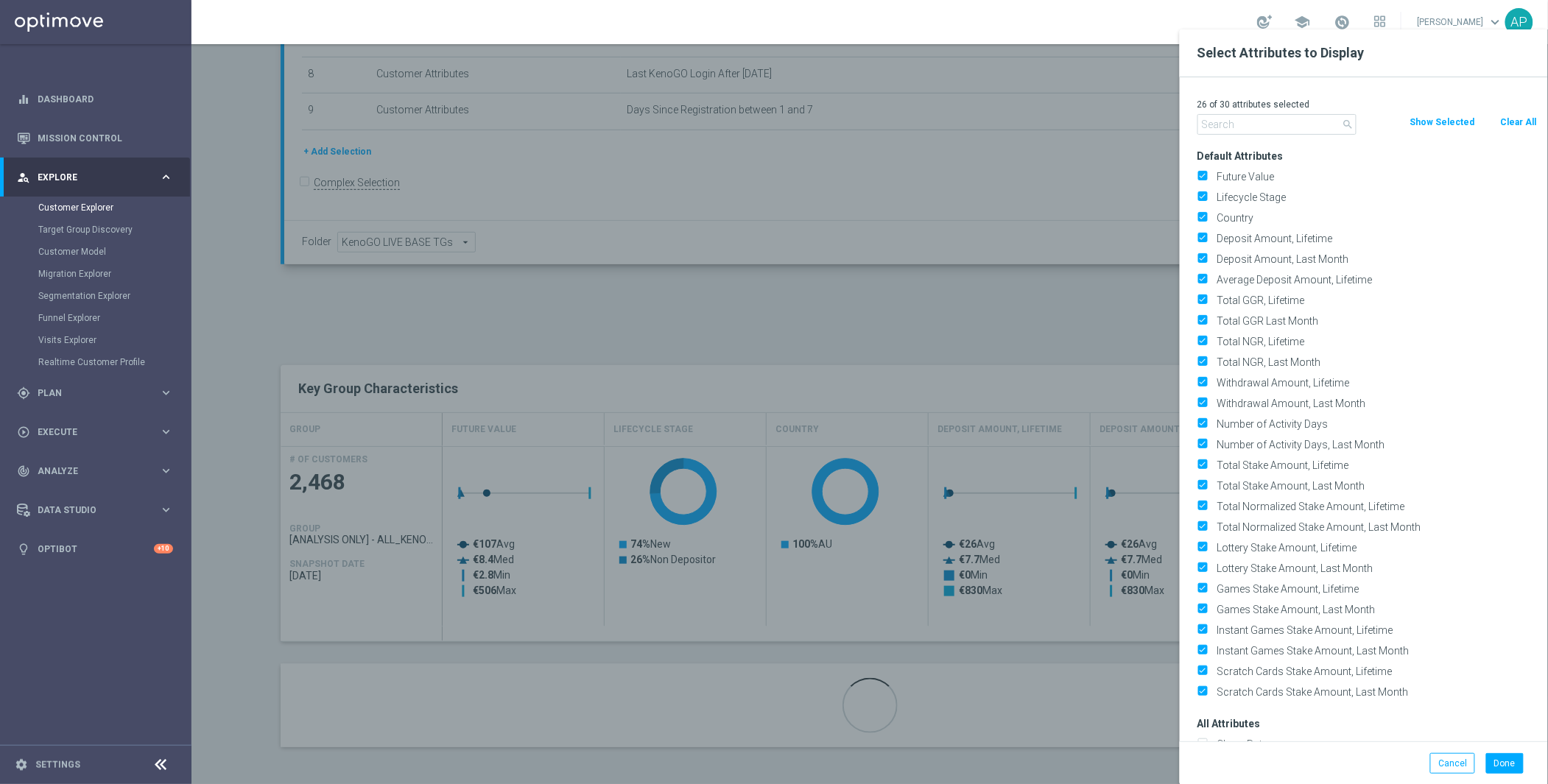
click at [1511, 119] on button "Clear All" at bounding box center [1518, 122] width 39 height 16
checkbox input "false"
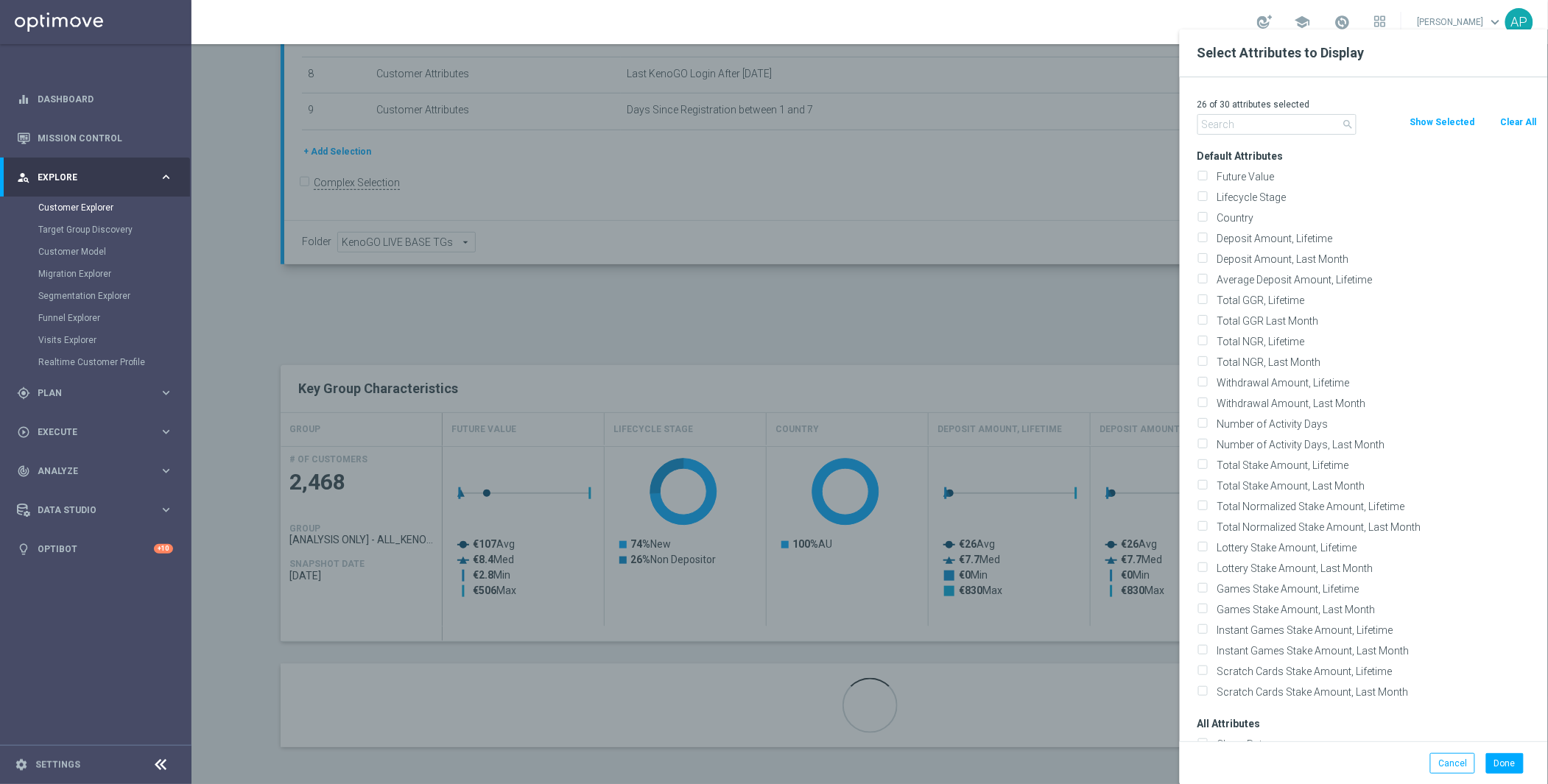
checkbox input "false"
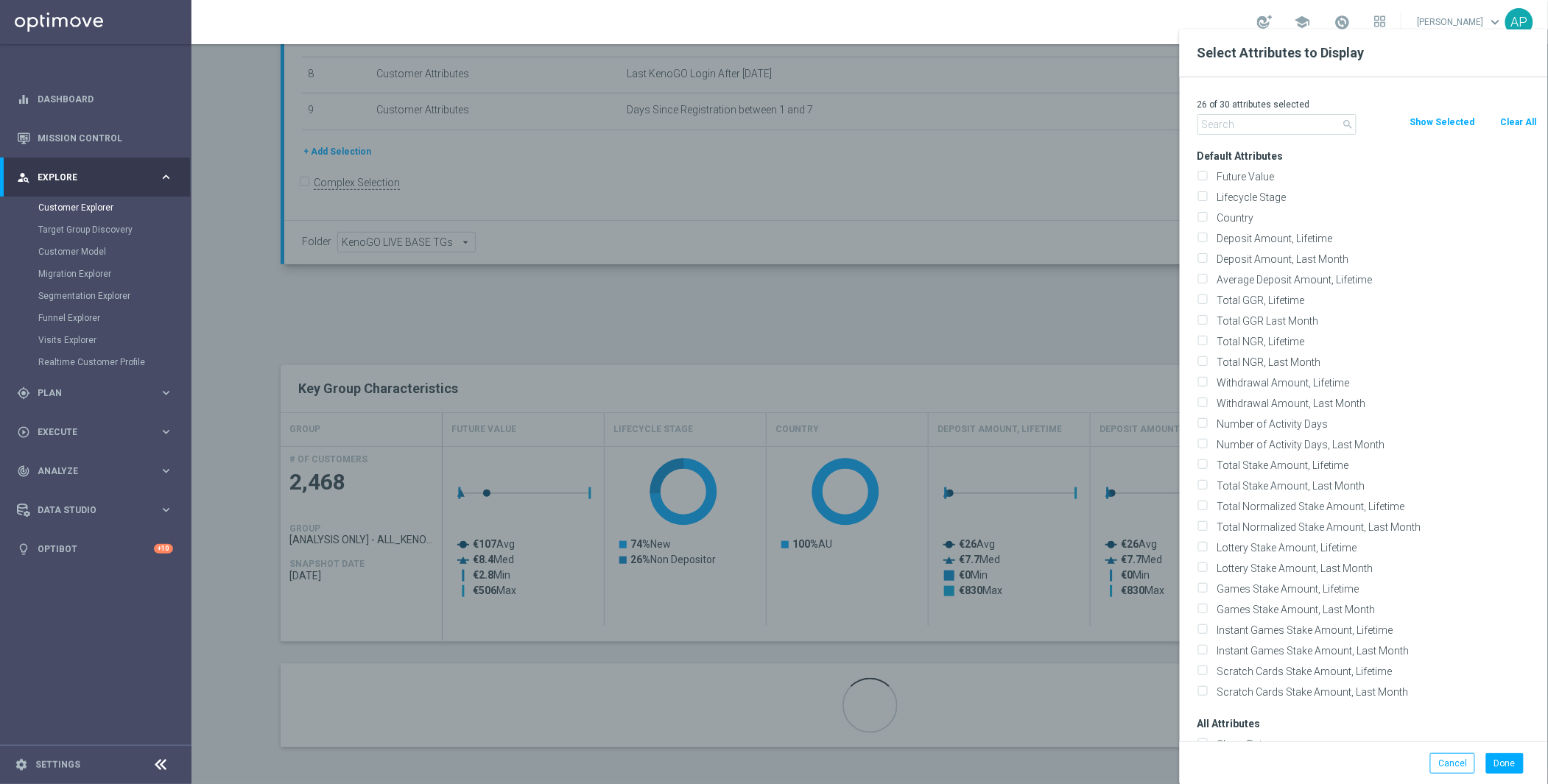
checkbox input "false"
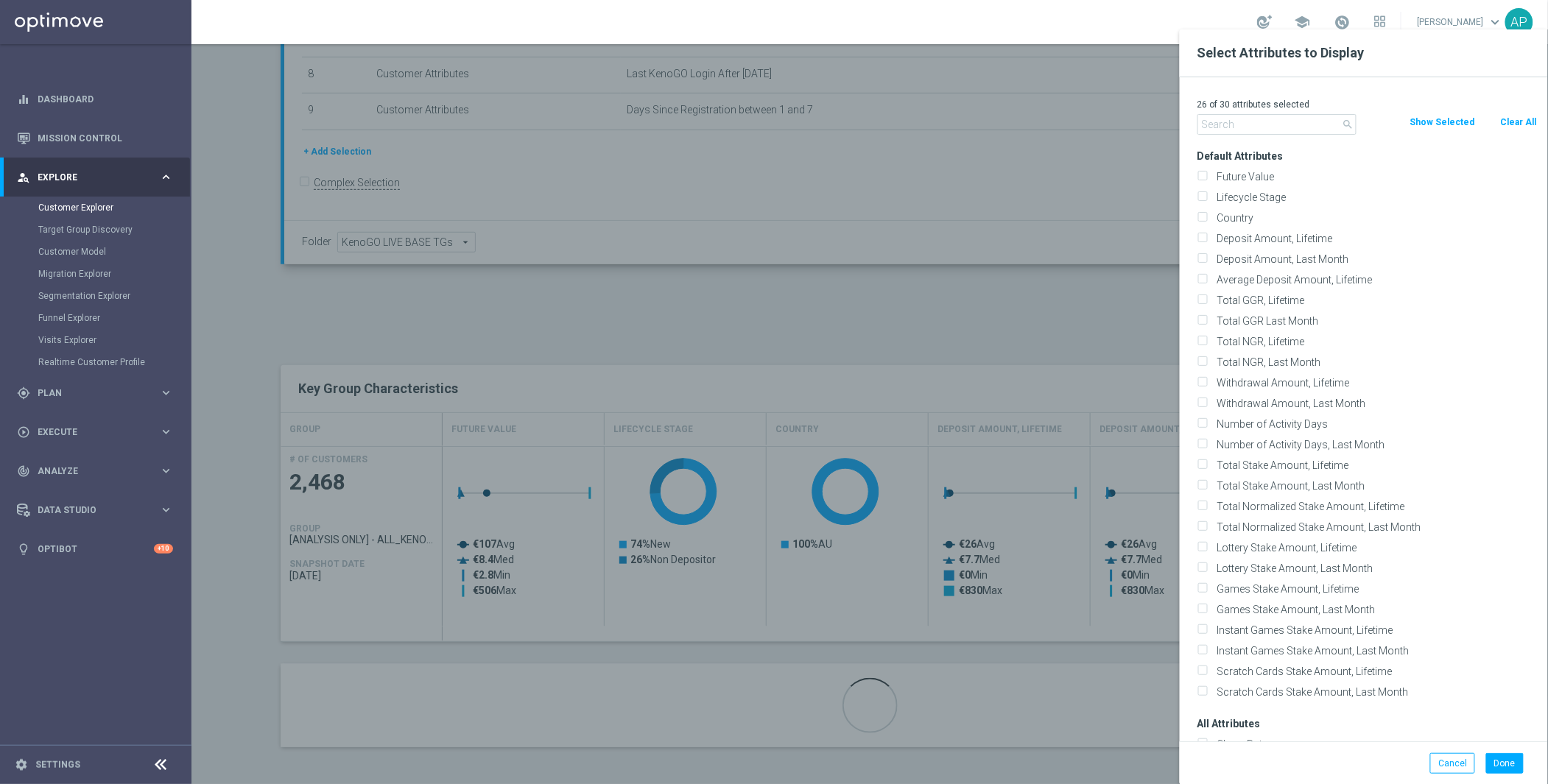
checkbox input "false"
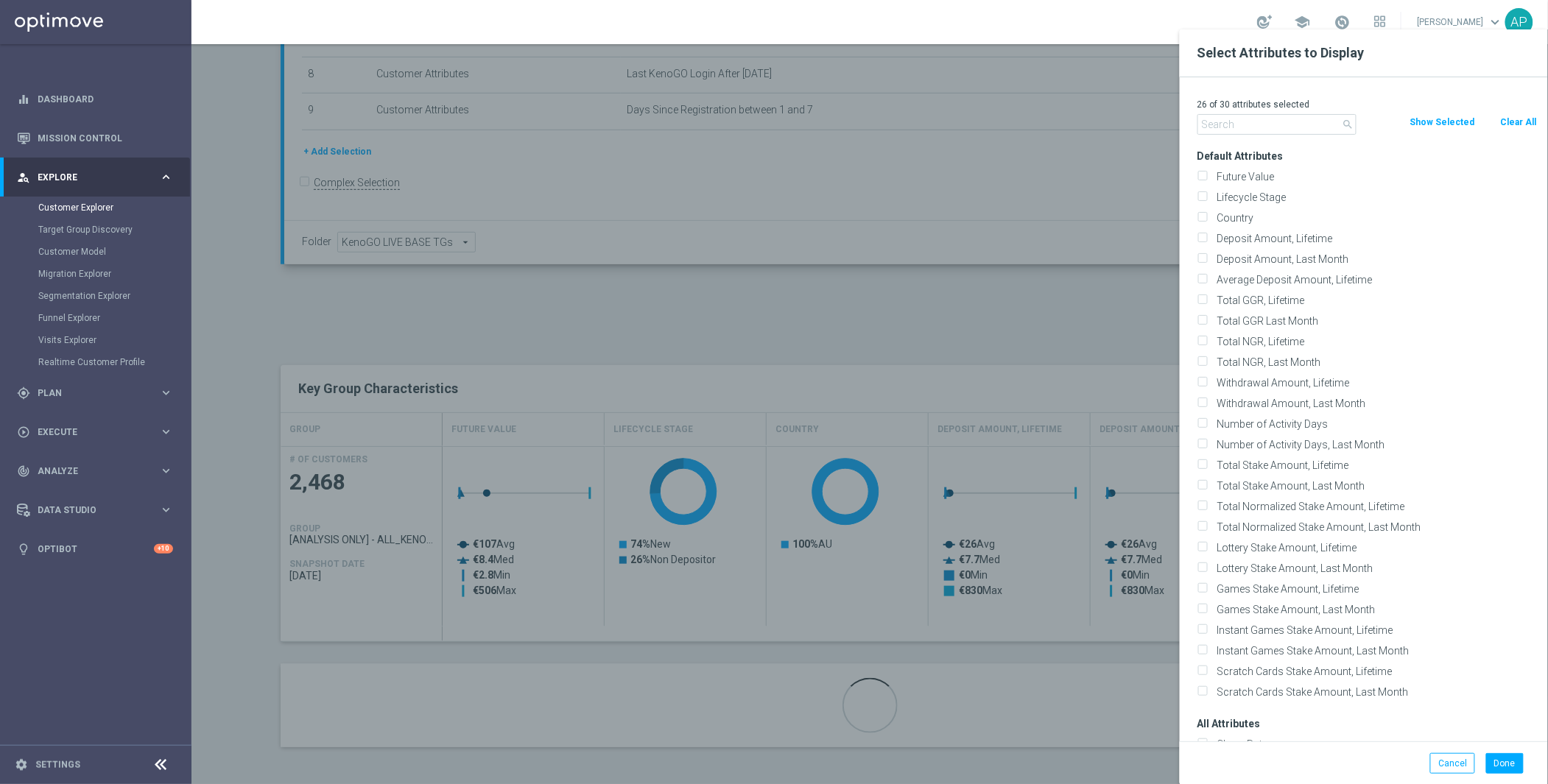
checkbox input "false"
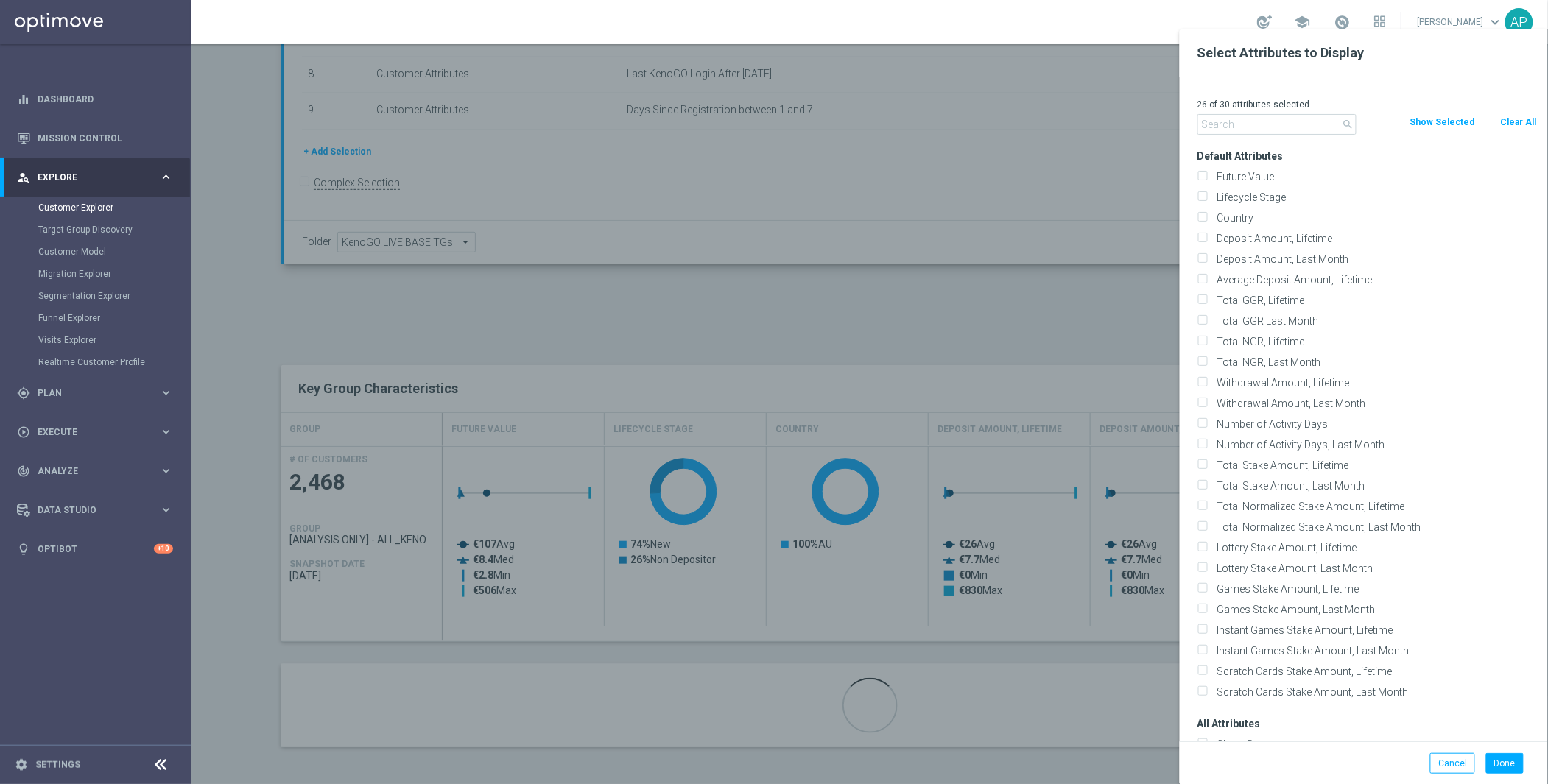
checkbox input "false"
click at [1256, 117] on input "text" at bounding box center [1277, 124] width 159 height 21
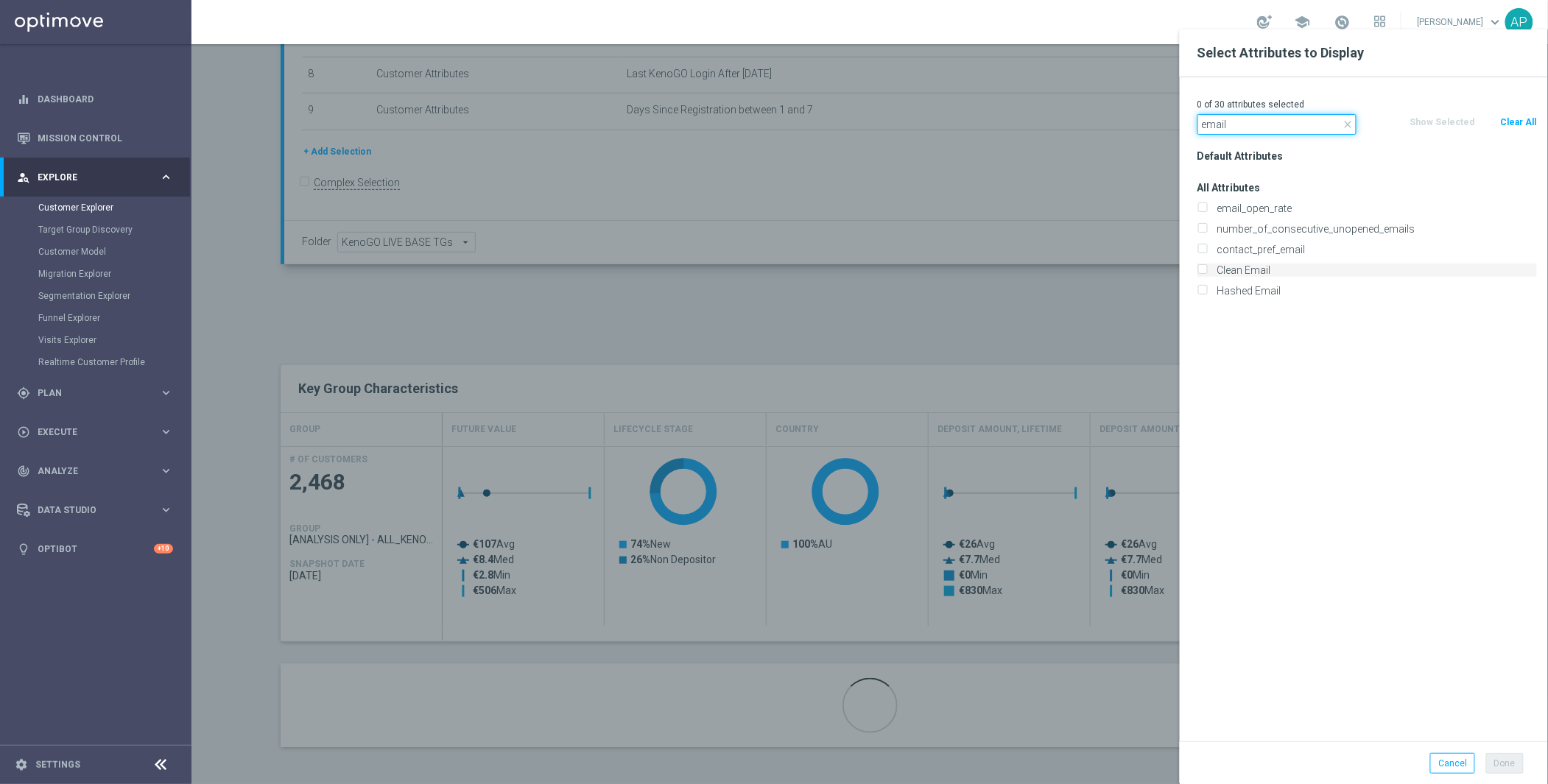
type input "email"
click at [1232, 266] on label "Clean Email" at bounding box center [1375, 270] width 325 height 13
click at [1207, 268] on input "Clean Email" at bounding box center [1203, 272] width 9 height 9
checkbox input "true"
click at [1504, 761] on button "Done" at bounding box center [1505, 764] width 37 height 21
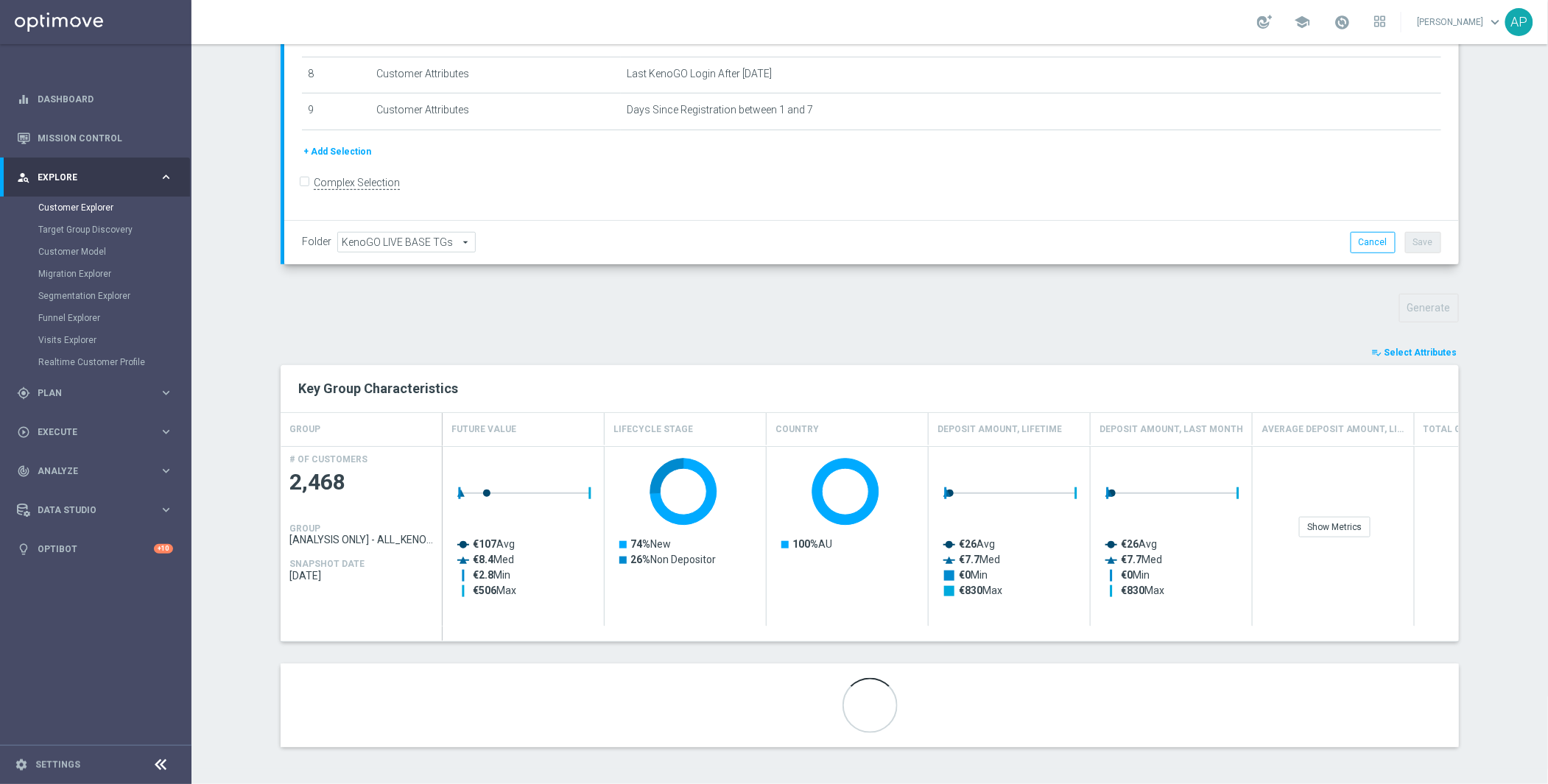
scroll to position [271, 0]
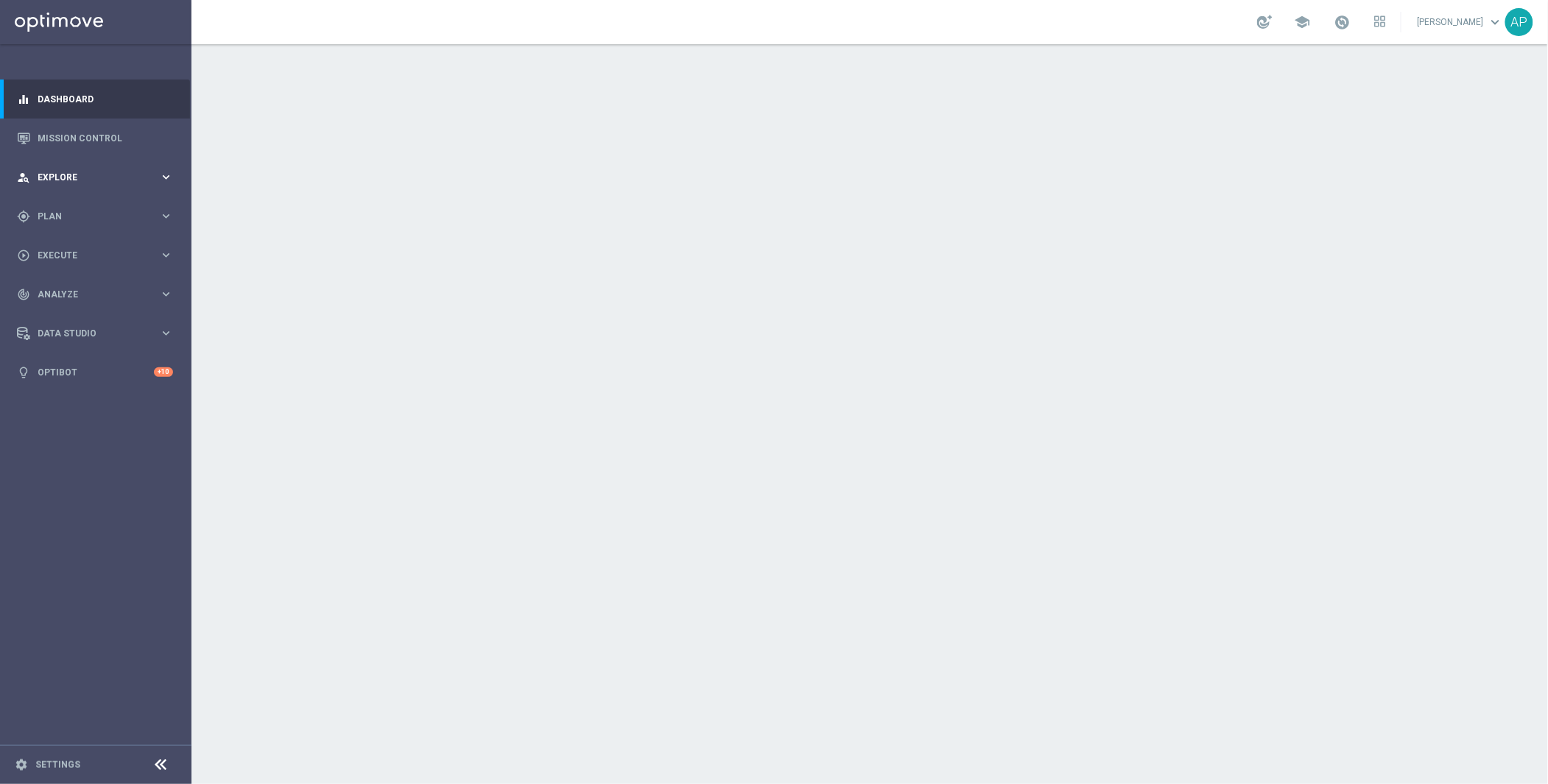
click at [76, 187] on div "person_search Explore keyboard_arrow_right" at bounding box center [95, 177] width 190 height 39
click at [81, 390] on span "Plan" at bounding box center [98, 393] width 121 height 9
click at [83, 250] on link "Target Groups" at bounding box center [96, 247] width 115 height 12
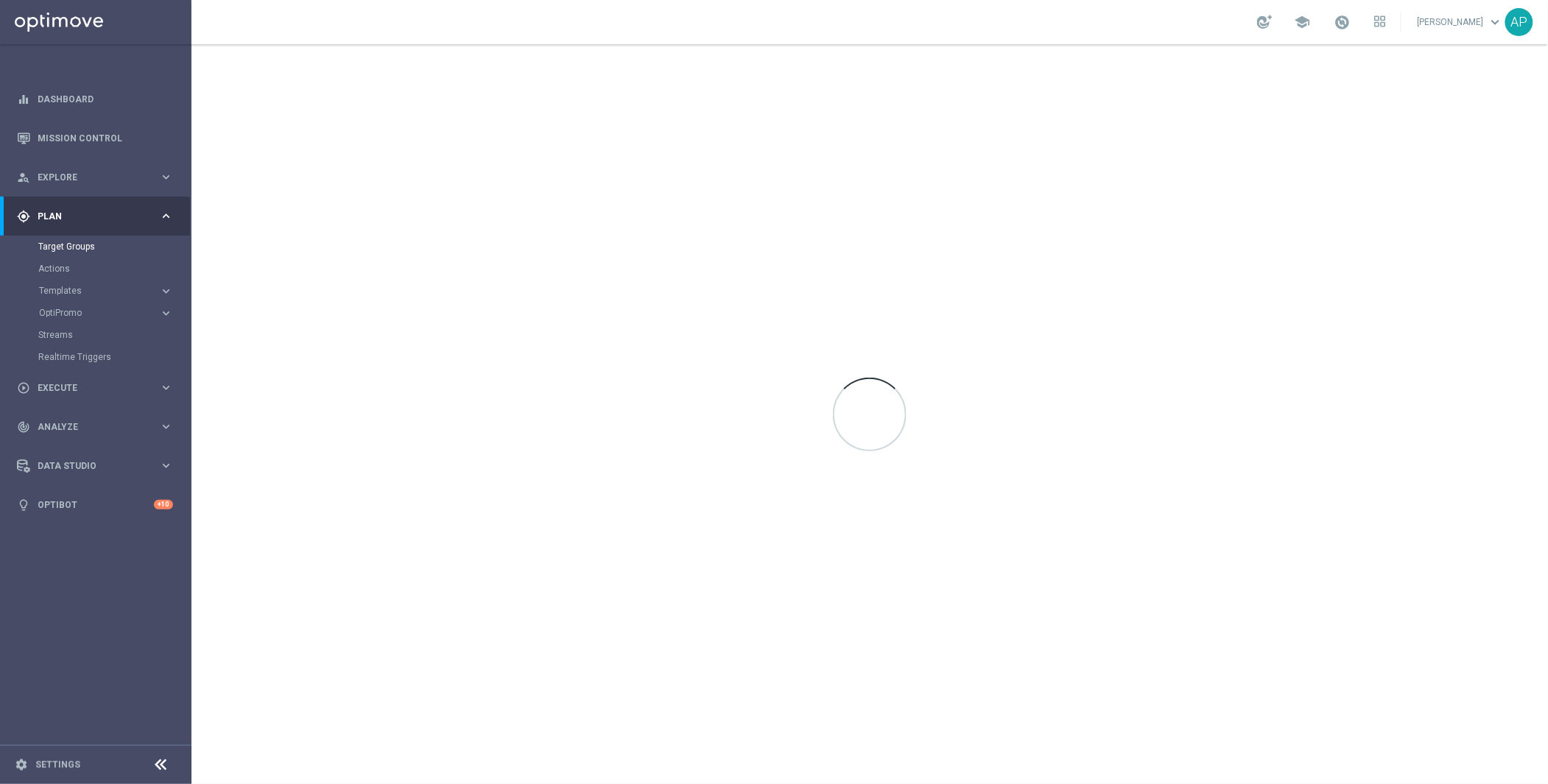
click at [1352, 21] on link at bounding box center [1343, 23] width 19 height 23
click at [1351, 21] on span at bounding box center [1343, 22] width 16 height 16
